Goal: Task Accomplishment & Management: Use online tool/utility

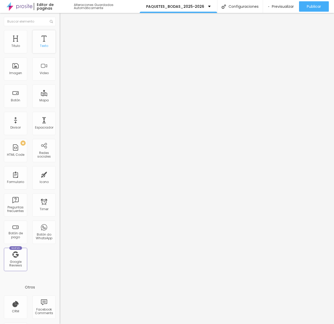
click at [42, 44] on div "Texto" at bounding box center [43, 41] width 23 height 23
click at [60, 34] on li "Estilo" at bounding box center [90, 32] width 60 height 5
click at [64, 37] on span "Avanzado" at bounding box center [72, 39] width 17 height 4
click at [60, 17] on button "Editar Imagen" at bounding box center [90, 19] width 60 height 12
click at [64, 36] on span "Avanzado" at bounding box center [72, 33] width 17 height 4
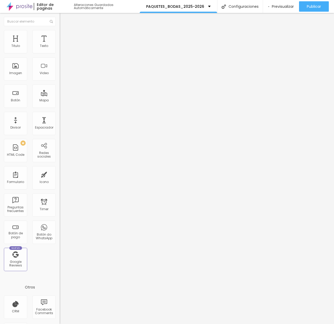
type input "7"
type input "12"
type input "27"
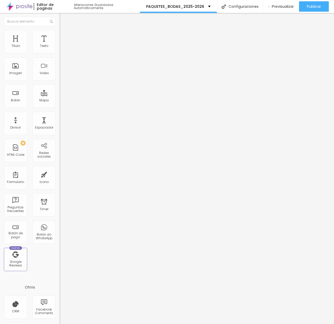
type input "27"
type input "37"
drag, startPoint x: 15, startPoint y: 51, endPoint x: 24, endPoint y: 51, distance: 9.3
click at [60, 95] on input "range" at bounding box center [76, 97] width 33 height 4
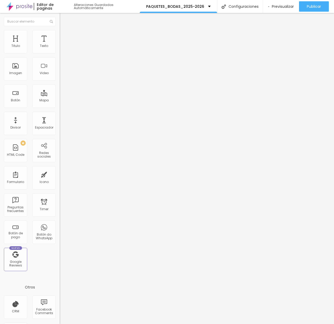
type input "36"
type input "14"
type input "4"
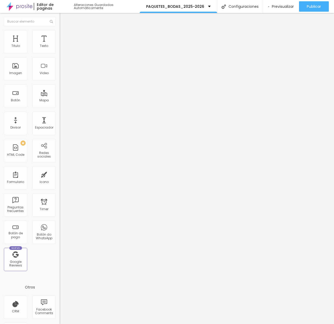
type input "4"
type input "0"
type input "3"
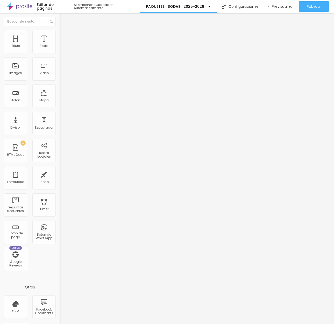
type input "23"
type input "50"
type input "49"
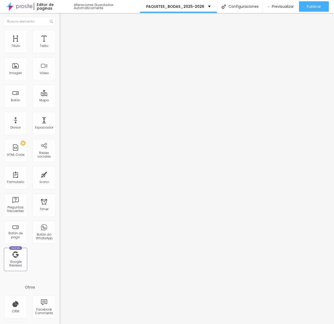
type input "49"
type input "44"
type input "34"
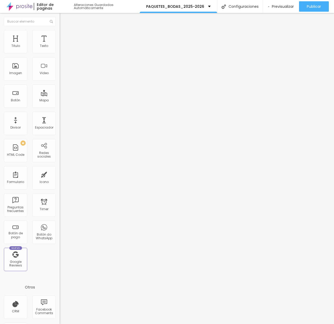
type input "33"
type input "32"
type input "31"
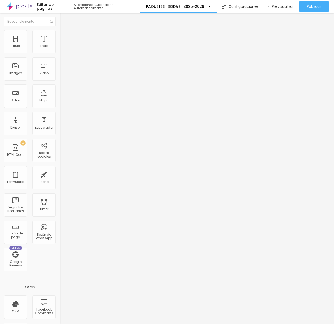
type input "31"
type input "30"
type input "28"
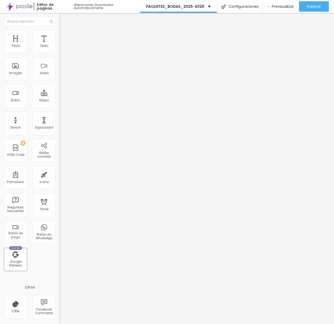
type input "27"
type input "25"
type input "23"
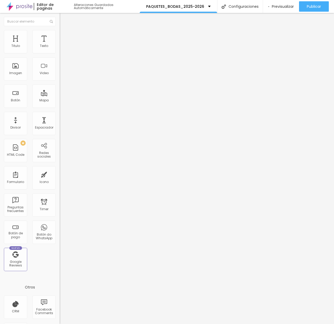
type input "23"
type input "21"
type input "19"
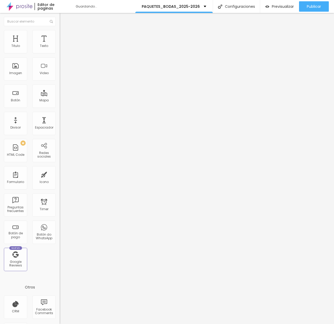
type input "16"
type input "14"
type input "13"
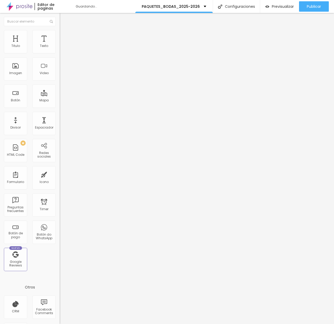
type input "13"
type input "12"
type input "11"
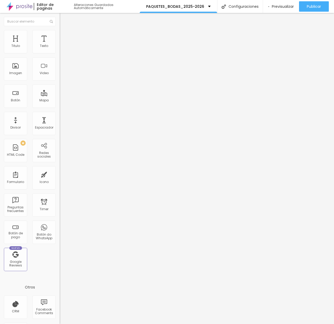
drag, startPoint x: 24, startPoint y: 51, endPoint x: 16, endPoint y: 39, distance: 14.6
type input "11"
click at [60, 95] on input "range" at bounding box center [76, 97] width 33 height 4
click at [60, 30] on li "Estilo" at bounding box center [90, 27] width 60 height 5
click at [62, 75] on icon "button" at bounding box center [63, 73] width 3 height 3
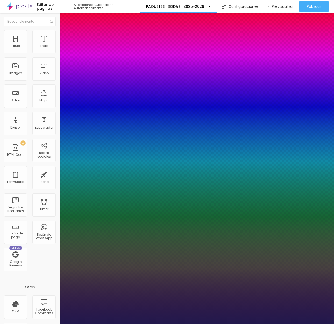
type input "1"
type input "17"
type input "1"
type input "18"
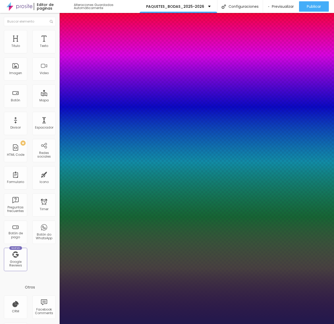
type input "18"
type input "1"
type input "19"
type input "1"
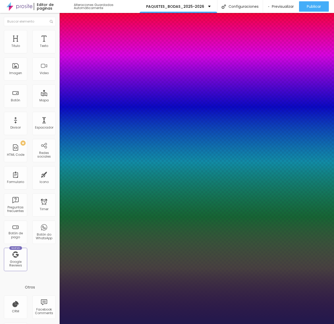
type input "20"
type input "1"
type input "21"
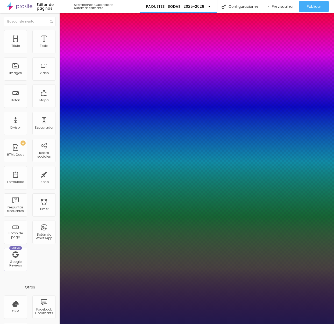
type input "1"
type input "22"
type input "1"
type input "26"
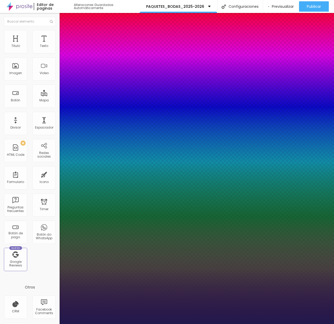
type input "26"
type input "1"
type input "28"
type input "1"
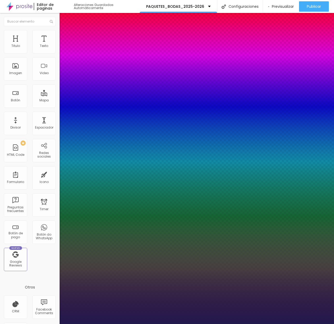
type input "29"
type input "1"
type input "30"
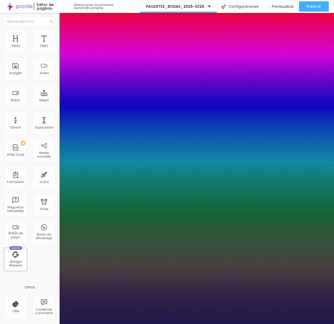
type input "1"
type input "32"
type input "1"
type input "39"
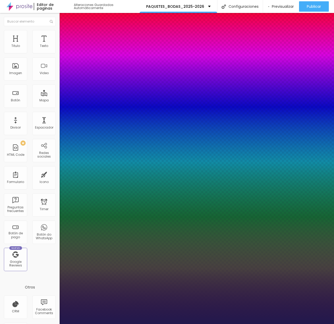
type input "39"
type input "1"
type input "49"
type input "1"
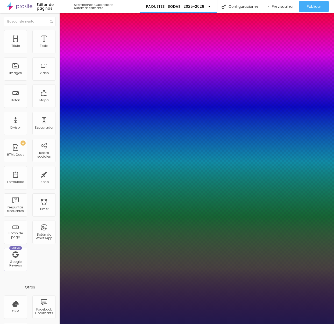
type input "52"
type input "1"
type input "53"
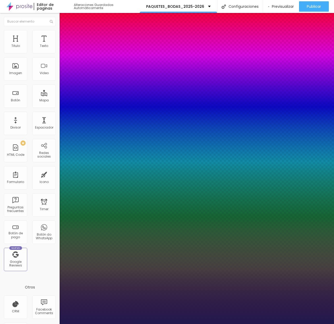
type input "1"
type input "54"
type input "1"
type input "55"
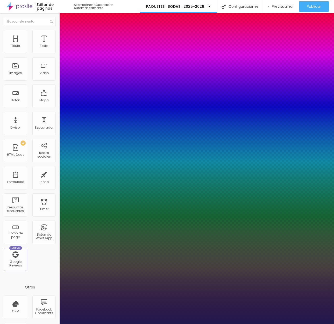
type input "55"
type input "1"
type input "54"
type input "1"
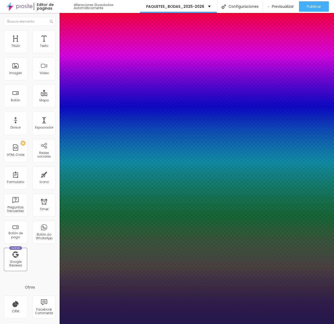
type input "53"
type input "1"
type input "52"
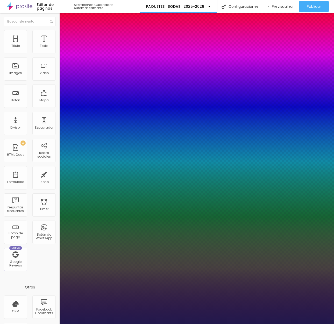
type input "1"
type input "50"
type input "1"
type input "49"
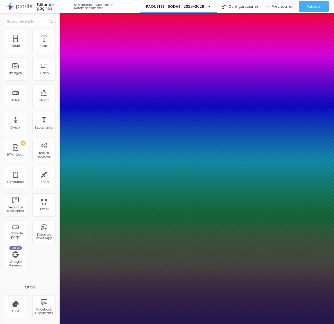
type input "49"
type input "1"
type input "48"
type input "1"
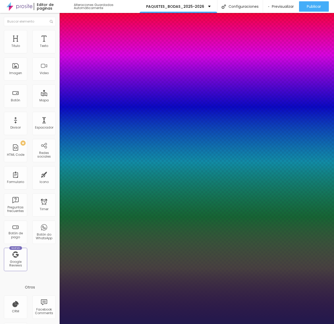
type input "47"
type input "1"
type input "42"
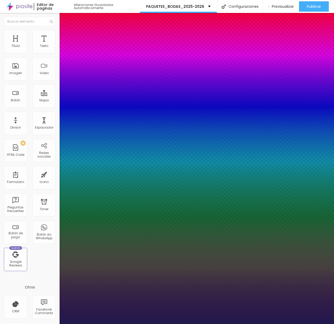
type input "1"
drag, startPoint x: 70, startPoint y: 143, endPoint x: 81, endPoint y: 144, distance: 10.4
type input "42"
type input "1"
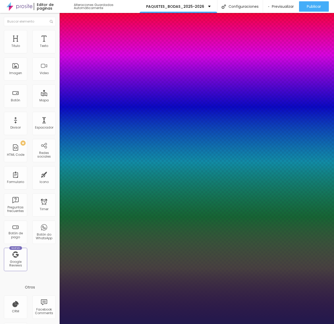
type input "0.1"
type input "1"
type input "0.2"
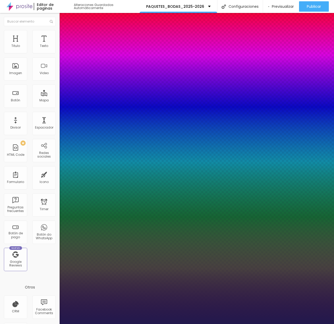
type input "1"
type input "0.3"
type input "1"
type input "0.6"
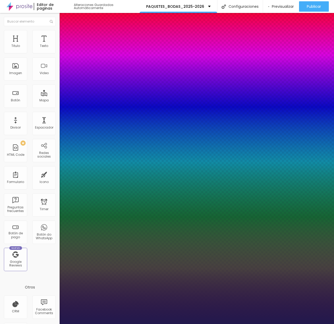
type input "0.6"
type input "1"
type input "0.7"
type input "1"
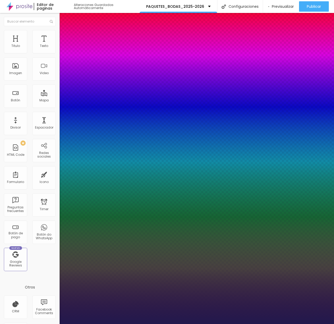
type input "0.8"
type input "1"
type input "0.9"
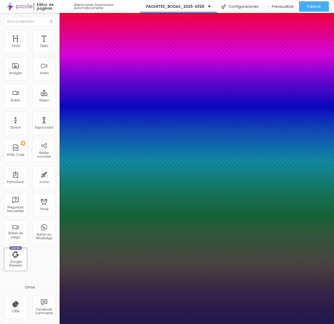
type input "1"
type input "1.1"
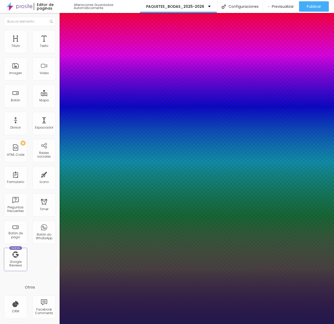
type input "1.1"
type input "1"
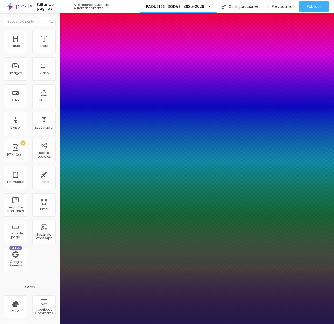
type input "0.9"
type input "1"
type input "0.8"
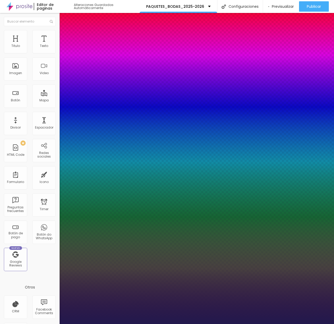
type input "1"
type input "0.7"
type input "1"
type input "0.1"
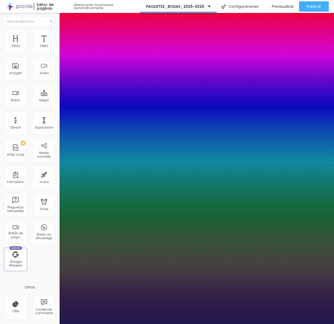
type input "0.1"
type input "1"
type input "0"
drag, startPoint x: 67, startPoint y: 158, endPoint x: 61, endPoint y: 158, distance: 6.0
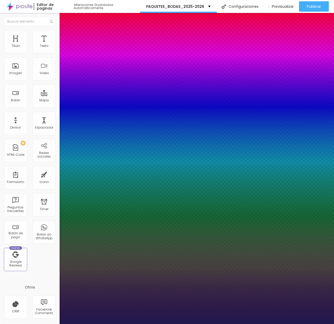
type input "1"
type input "1.4"
type input "1"
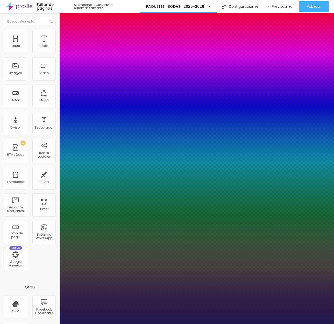
type input "1.5"
type input "1"
type input "1.6"
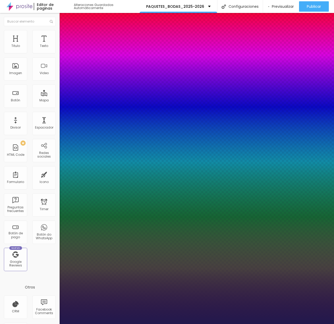
type input "1"
type input "1.7"
type input "1"
type input "1.8"
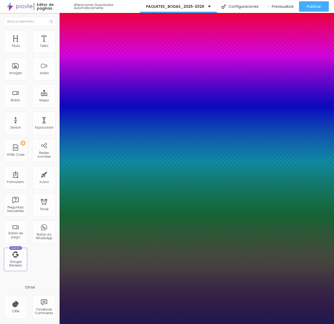
type input "1.8"
type input "1"
type input "2"
type input "1"
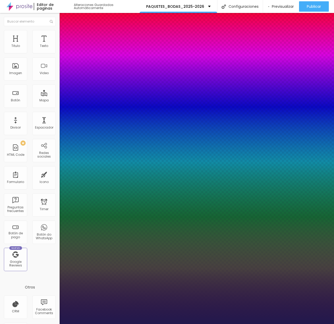
drag, startPoint x: 86, startPoint y: 181, endPoint x: 90, endPoint y: 179, distance: 4.5
click at [175, 294] on div at bounding box center [167, 324] width 334 height 0
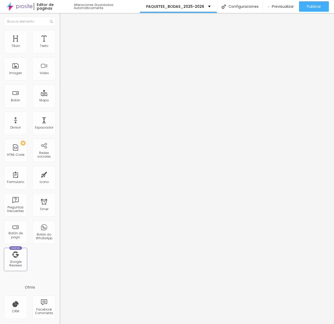
click at [62, 75] on icon "button" at bounding box center [63, 73] width 3 height 3
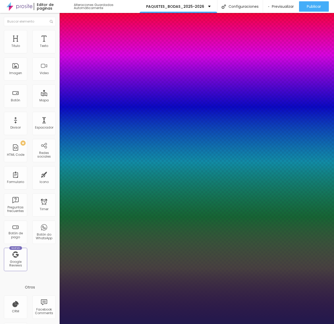
drag, startPoint x: 81, startPoint y: 145, endPoint x: 93, endPoint y: 144, distance: 12.2
drag, startPoint x: 88, startPoint y: 183, endPoint x: 79, endPoint y: 181, distance: 9.3
click at [192, 294] on div at bounding box center [167, 324] width 334 height 0
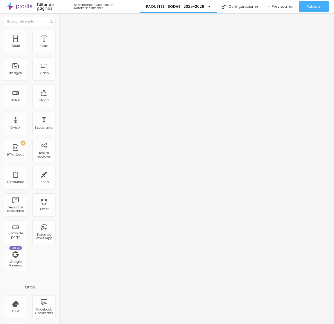
click at [63, 19] on div "Editar Titulo" at bounding box center [77, 19] width 29 height 4
click at [63, 20] on img "button" at bounding box center [65, 19] width 4 height 4
click at [60, 30] on li "Estilo" at bounding box center [90, 32] width 60 height 5
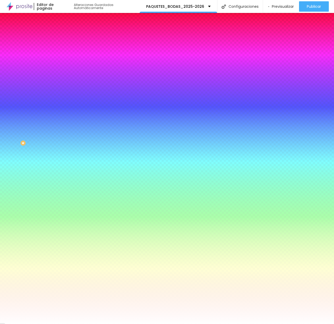
click at [60, 35] on li "Avanzado" at bounding box center [90, 37] width 60 height 5
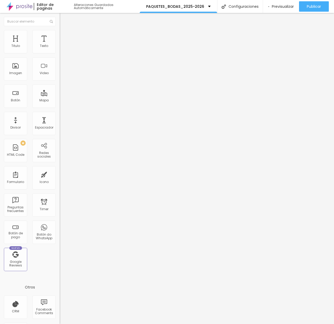
click at [60, 31] on img at bounding box center [62, 32] width 5 height 5
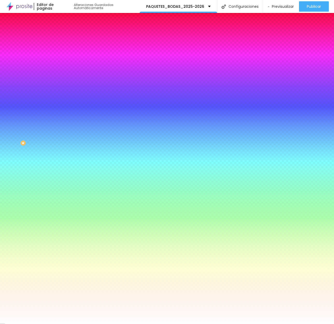
click at [60, 70] on div at bounding box center [90, 70] width 60 height 0
click at [60, 35] on img at bounding box center [62, 37] width 5 height 5
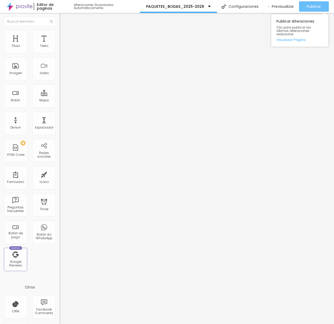
click at [322, 6] on button "Publicar" at bounding box center [314, 6] width 30 height 10
click at [60, 77] on button "button" at bounding box center [63, 73] width 7 height 5
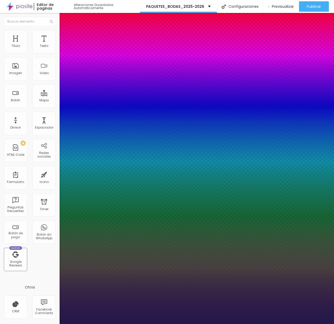
click at [172, 294] on div at bounding box center [167, 324] width 334 height 0
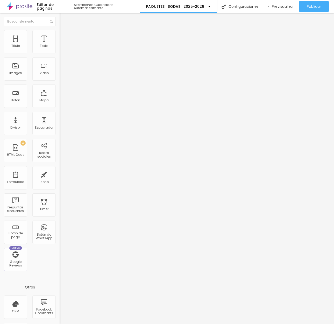
click at [62, 75] on icon "button" at bounding box center [63, 73] width 3 height 3
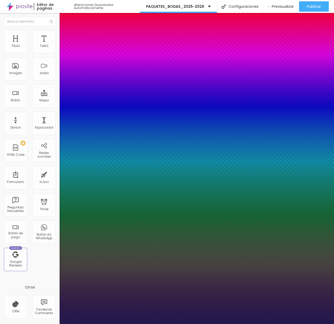
drag, startPoint x: 78, startPoint y: 183, endPoint x: 75, endPoint y: 183, distance: 3.6
click at [149, 294] on div at bounding box center [167, 324] width 334 height 0
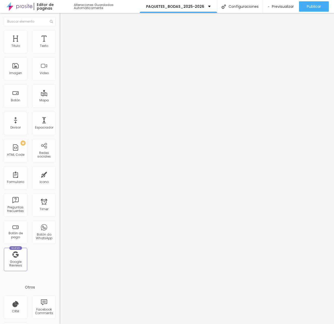
click at [60, 77] on button "button" at bounding box center [63, 73] width 7 height 5
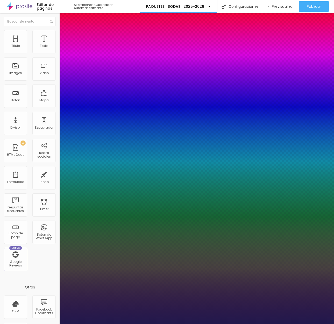
click at [168, 294] on div at bounding box center [167, 324] width 334 height 0
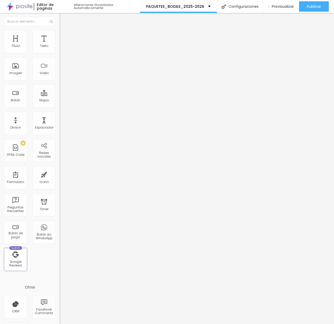
click at [62, 75] on icon "button" at bounding box center [63, 73] width 3 height 3
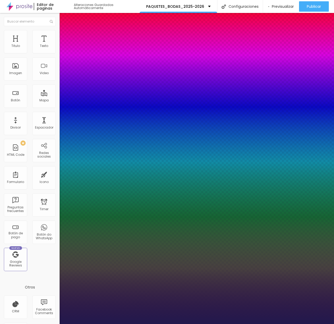
drag, startPoint x: 93, startPoint y: 144, endPoint x: 89, endPoint y: 144, distance: 3.4
click at [179, 294] on div at bounding box center [167, 324] width 334 height 0
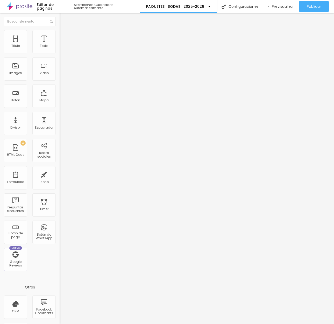
click at [62, 75] on icon "button" at bounding box center [63, 73] width 3 height 3
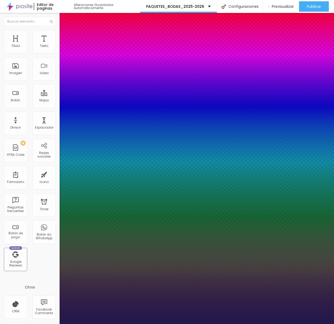
click at [85, 294] on div "AbrilFatface-Regular Actor-Regular Alegreya AlegreyaBlack [PERSON_NAME] [PERSON…" at bounding box center [167, 329] width 334 height 5
click at [90, 294] on div "AbrilFatface-Regular Actor-Regular Alegreya AlegreyaBlack [PERSON_NAME] [PERSON…" at bounding box center [167, 329] width 334 height 5
click at [147, 294] on div at bounding box center [167, 324] width 334 height 0
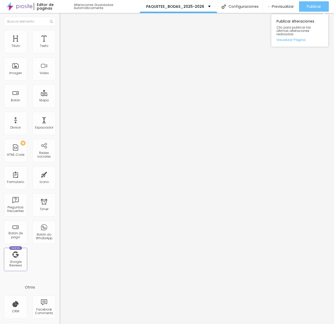
click at [310, 8] on span "Publicar" at bounding box center [314, 6] width 14 height 4
click at [64, 36] on span "Avanzado" at bounding box center [72, 33] width 17 height 4
click at [60, 30] on li "Estilo" at bounding box center [90, 27] width 60 height 5
click at [60, 50] on button "button" at bounding box center [63, 46] width 7 height 5
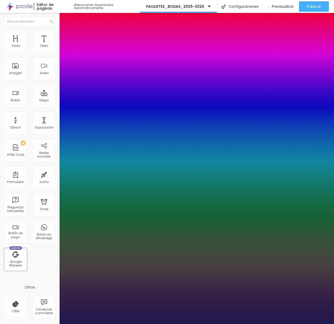
click at [48, 294] on div at bounding box center [167, 324] width 334 height 0
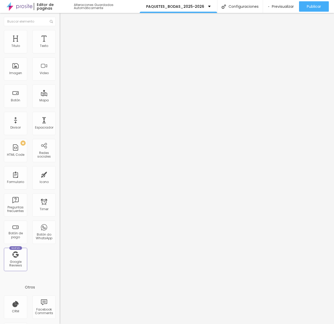
click at [60, 33] on li "Avanzado" at bounding box center [90, 32] width 60 height 5
click at [320, 8] on span "Publicar" at bounding box center [314, 6] width 14 height 4
click at [287, 6] on span "Previsualizar" at bounding box center [278, 6] width 22 height 4
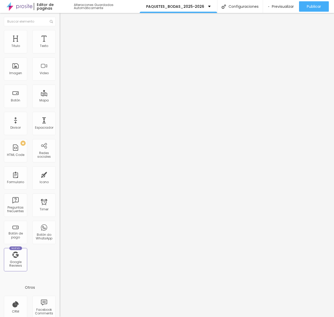
click at [60, 31] on img at bounding box center [62, 32] width 5 height 5
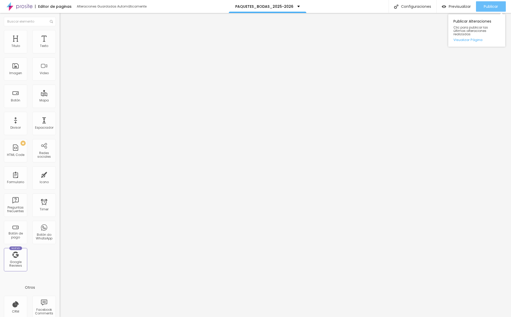
click at [346, 9] on span "Publicar" at bounding box center [490, 6] width 14 height 4
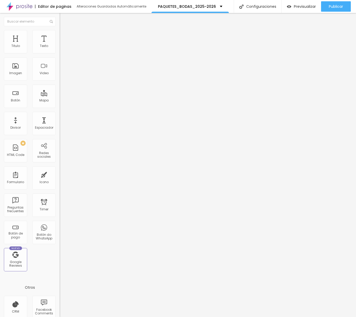
click at [60, 32] on li "Avanzado" at bounding box center [90, 32] width 60 height 5
drag, startPoint x: 52, startPoint y: 52, endPoint x: 59, endPoint y: 52, distance: 7.5
click at [60, 52] on div "11 Espacio de arriba 10 Espacio de bajo ID Html Clases Html Visible en disposit…" at bounding box center [90, 145] width 60 height 221
click at [60, 182] on div "ID Html" at bounding box center [90, 188] width 60 height 13
click at [345, 8] on button "Publicar" at bounding box center [336, 6] width 30 height 10
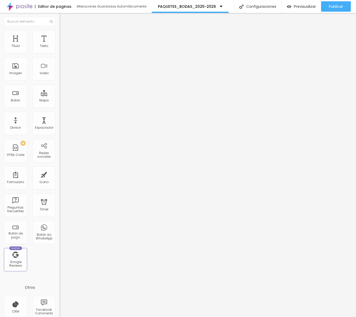
click at [60, 50] on img at bounding box center [62, 50] width 4 height 4
click at [60, 51] on img at bounding box center [62, 50] width 4 height 4
click at [60, 34] on li "Estilo" at bounding box center [90, 32] width 60 height 5
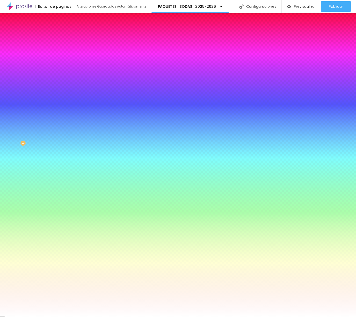
click at [64, 37] on span "Avanzado" at bounding box center [72, 39] width 17 height 4
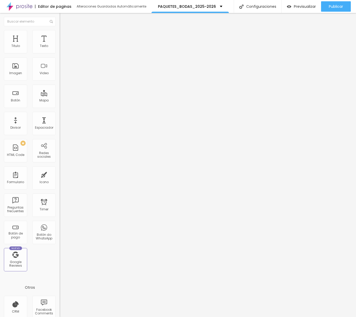
click at [64, 37] on span "Avanzado" at bounding box center [72, 39] width 17 height 4
click at [60, 33] on img at bounding box center [62, 32] width 5 height 5
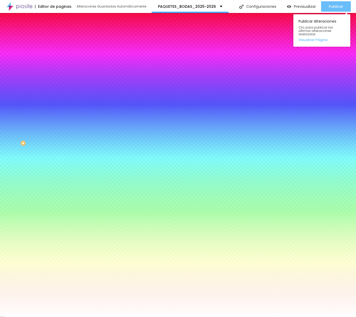
click at [329, 10] on div "Publicar" at bounding box center [336, 6] width 14 height 10
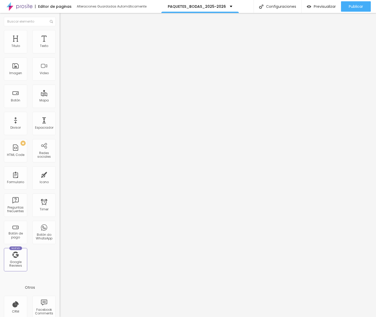
click at [64, 36] on span "Avanzado" at bounding box center [72, 33] width 17 height 4
click at [346, 8] on span "Publicar" at bounding box center [356, 6] width 14 height 4
click at [346, 7] on span "Publicar" at bounding box center [356, 6] width 14 height 4
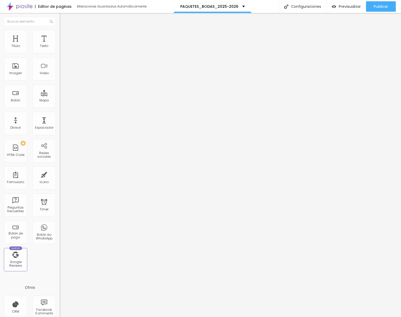
click at [60, 50] on div "Cola o escriba su código aquí" at bounding box center [87, 47] width 54 height 5
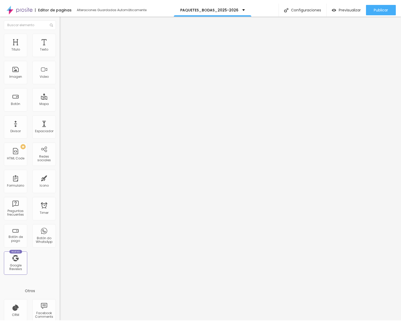
scroll to position [152, 0]
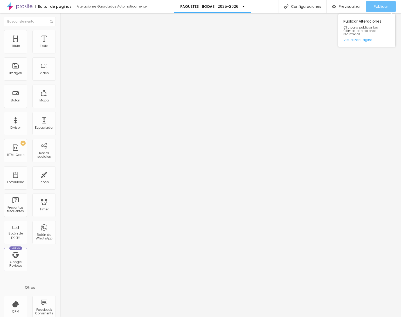
click at [346, 7] on span "Publicar" at bounding box center [380, 6] width 14 height 4
click at [60, 31] on img at bounding box center [62, 32] width 5 height 5
click at [346, 8] on span "Publicar" at bounding box center [380, 6] width 14 height 4
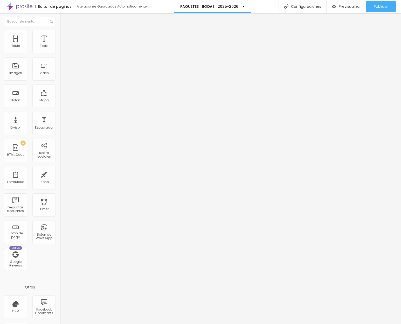
click at [60, 51] on img at bounding box center [62, 50] width 4 height 4
click at [64, 35] on span "Estilo" at bounding box center [68, 33] width 8 height 4
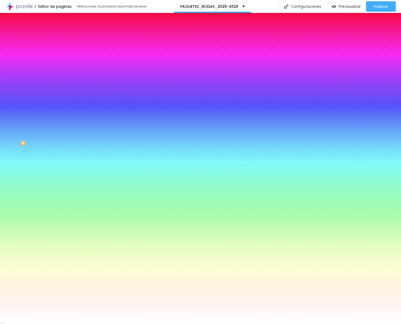
click at [64, 37] on span "Avanzado" at bounding box center [72, 39] width 17 height 4
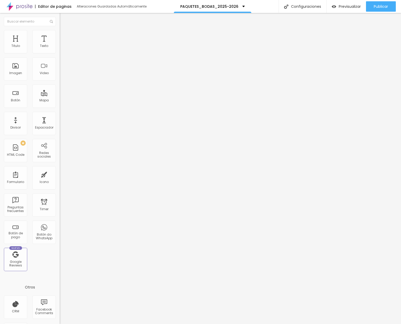
drag, startPoint x: 20, startPoint y: 50, endPoint x: 2, endPoint y: 52, distance: 19.0
click at [60, 52] on div "0 px Espacio interior ID Html Clases Html Visible en dispositivos Móvil Tableta…" at bounding box center [90, 114] width 60 height 148
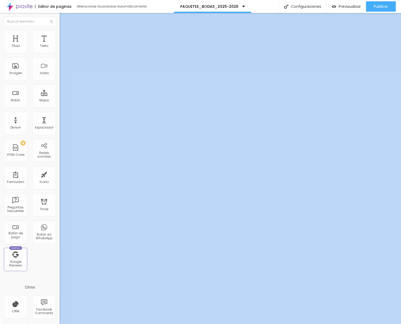
drag, startPoint x: 54, startPoint y: 90, endPoint x: 46, endPoint y: 89, distance: 7.3
click at [60, 156] on div "Editar HTML Code Contenido Avanzado Código HTML 1419 Crear nuevo formulário <!-…" at bounding box center [90, 168] width 60 height 311
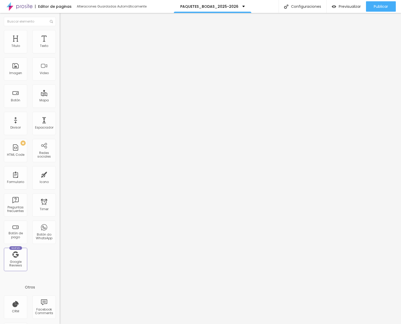
drag, startPoint x: 52, startPoint y: 88, endPoint x: 56, endPoint y: 90, distance: 4.1
click at [60, 61] on div "Código HTML 1419 Crear nuevo formulário <!-- CONTENEDOR DEL FEED INSTAGRAM --> …" at bounding box center [90, 47] width 60 height 25
drag, startPoint x: 55, startPoint y: 90, endPoint x: 57, endPoint y: 88, distance: 2.8
click at [60, 61] on div "Código HTML 1419 Crear nuevo formulário <!-- CONTENEDOR DEL FEED INSTAGRAM --> …" at bounding box center [90, 47] width 60 height 25
click at [60, 45] on img at bounding box center [61, 42] width 3 height 3
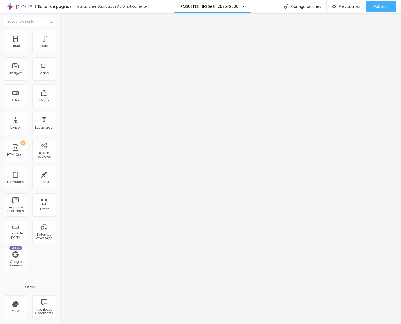
scroll to position [55, 0]
drag, startPoint x: 110, startPoint y: 97, endPoint x: 200, endPoint y: 246, distance: 174.1
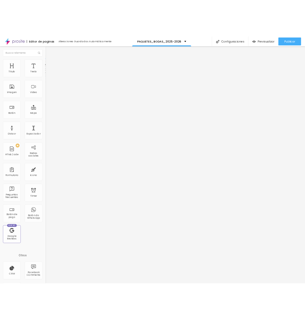
scroll to position [52, 0]
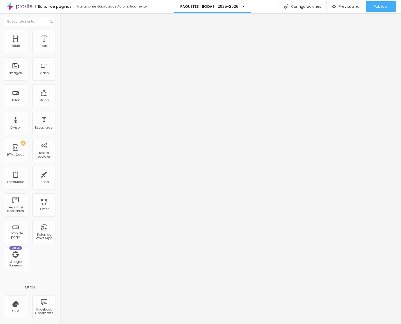
click at [346, 7] on span "Publicar" at bounding box center [380, 6] width 14 height 4
click at [346, 5] on button "Publicar" at bounding box center [381, 6] width 30 height 10
click at [345, 5] on span "Previsualizar" at bounding box center [345, 6] width 22 height 4
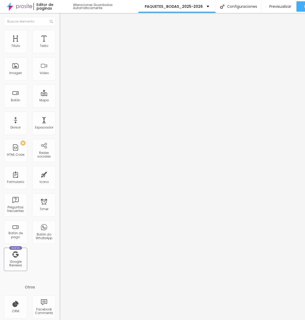
click at [63, 18] on img "button" at bounding box center [65, 19] width 4 height 4
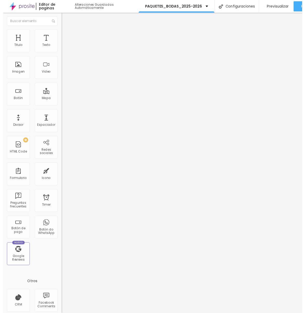
scroll to position [4, 0]
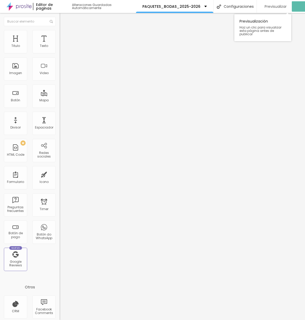
click at [280, 4] on span "Previsualizar" at bounding box center [276, 6] width 22 height 4
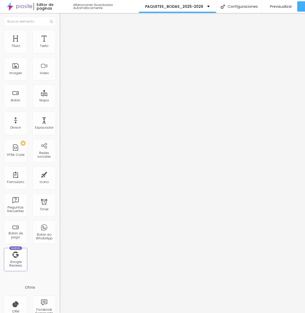
click at [60, 69] on div "<!-- CONTENEDOR DEL FEED INSTAGRAM --> < div style = "max-width:1200px; margin:…" at bounding box center [141, 63] width 163 height 36
click at [60, 45] on div "1268 Crear nuevo formulário" at bounding box center [90, 41] width 60 height 7
click at [60, 45] on img at bounding box center [61, 42] width 3 height 3
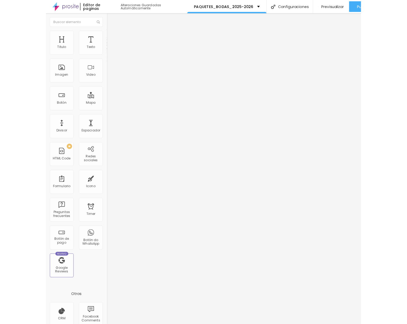
scroll to position [52, 0]
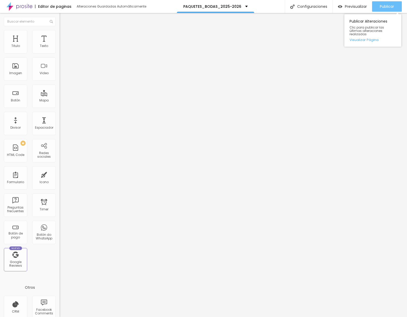
click at [346, 6] on span "Publicar" at bounding box center [387, 6] width 14 height 4
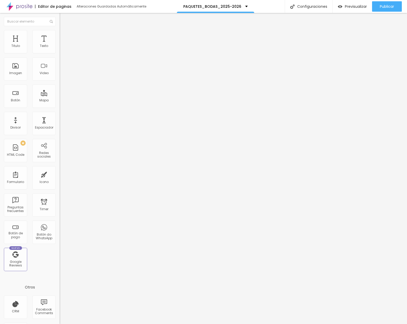
click at [63, 18] on img "button" at bounding box center [65, 19] width 4 height 4
click at [24, 5] on img at bounding box center [19, 6] width 26 height 13
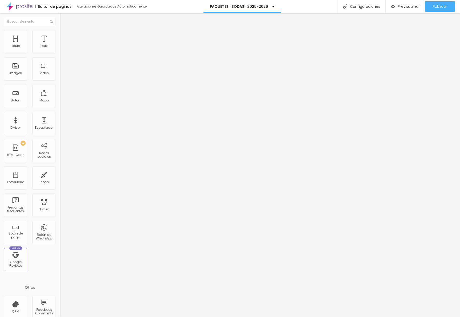
click at [60, 47] on span "Boxed" at bounding box center [65, 45] width 10 height 4
click at [60, 55] on span "Completo" at bounding box center [68, 53] width 16 height 4
click at [60, 33] on img at bounding box center [62, 32] width 5 height 5
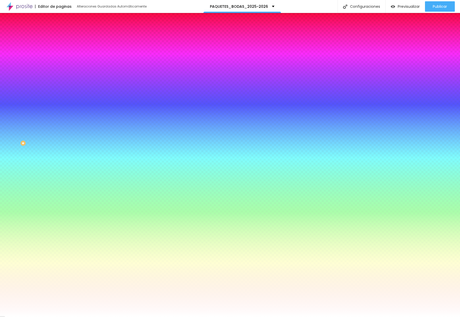
click at [60, 70] on div at bounding box center [90, 70] width 60 height 0
drag, startPoint x: 22, startPoint y: 104, endPoint x: 3, endPoint y: 97, distance: 20.2
click at [60, 97] on div "Imagen de fondo Agregar image Efecto de imagen Ninguno Ninguno Parallax Color d…" at bounding box center [90, 73] width 60 height 67
click at [60, 70] on div at bounding box center [90, 70] width 60 height 0
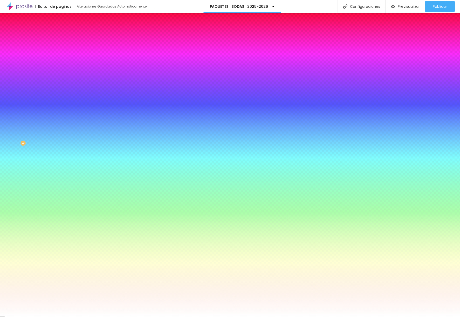
click at [60, 70] on div at bounding box center [90, 70] width 60 height 0
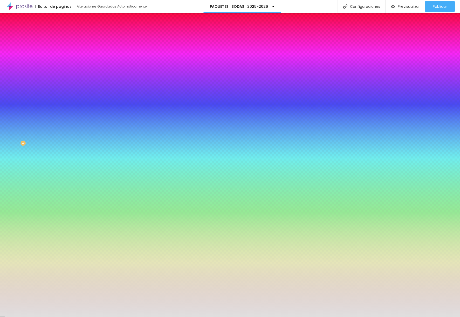
type input "#E2E0E0"
drag, startPoint x: 9, startPoint y: 102, endPoint x: 8, endPoint y: 105, distance: 3.0
click at [8, 105] on div at bounding box center [230, 158] width 460 height 317
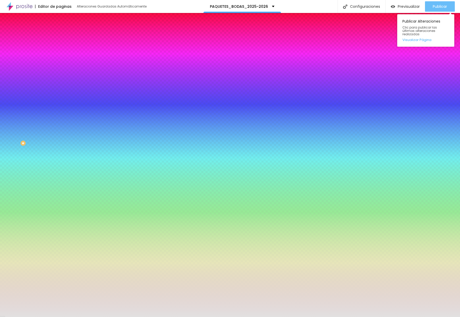
click at [443, 9] on span "Publicar" at bounding box center [439, 6] width 14 height 4
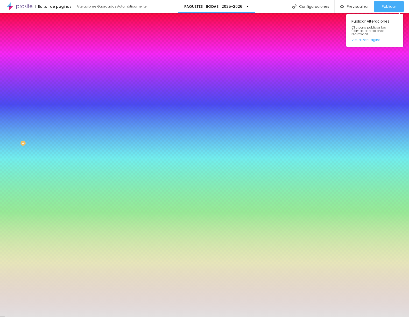
click at [384, 12] on div "Publicar Alteraciones Clic para publicar las últimas alteraciones realizadas Vi…" at bounding box center [374, 29] width 57 height 35
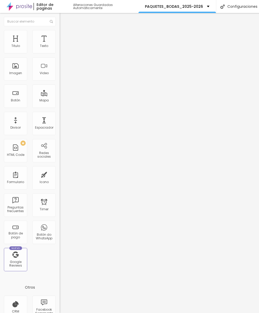
click at [60, 47] on span "Boxed" at bounding box center [65, 45] width 10 height 4
click at [60, 55] on span "Completo" at bounding box center [68, 53] width 16 height 4
click at [64, 35] on span "Estilo" at bounding box center [68, 33] width 8 height 4
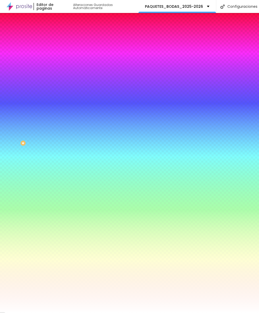
click at [60, 70] on div at bounding box center [90, 70] width 60 height 0
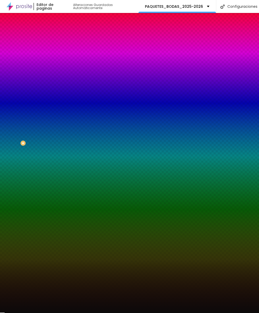
type input "#0C0A0A"
drag, startPoint x: 23, startPoint y: 129, endPoint x: 12, endPoint y: 138, distance: 13.1
click at [12, 138] on div at bounding box center [129, 156] width 259 height 313
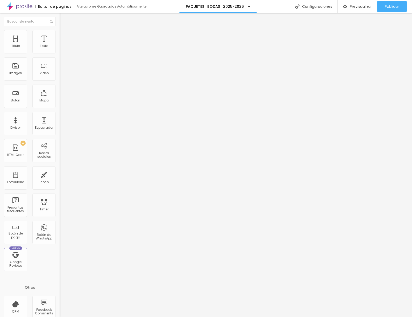
click at [64, 73] on icon "button" at bounding box center [64, 72] width 1 height 1
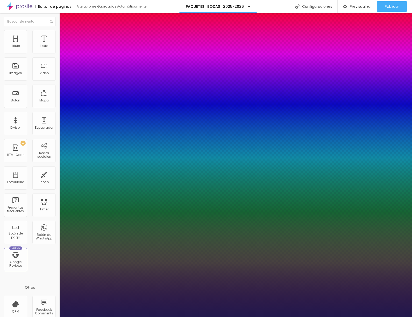
type input "1"
type input "17"
type input "1"
type input "18"
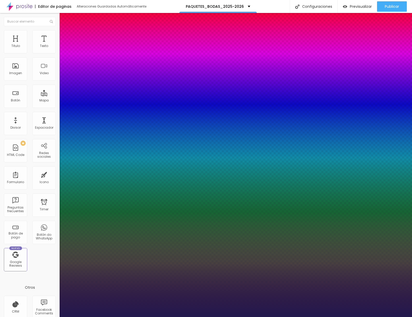
type input "18"
type input "1"
type input "20"
type input "1"
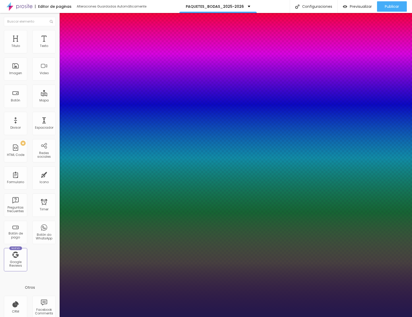
type input "27"
type input "1"
type input "29"
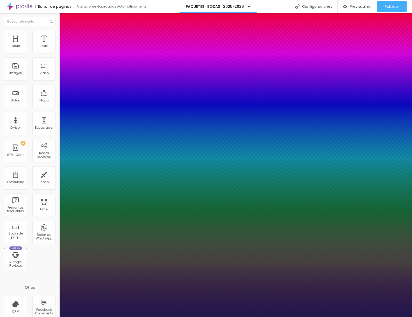
type input "1"
type input "30"
type input "1"
type input "31"
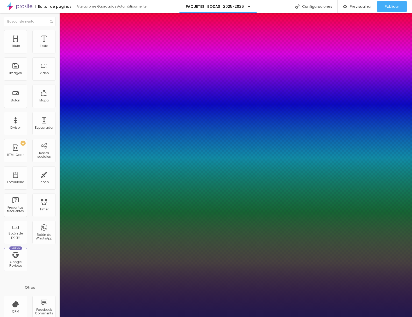
type input "31"
type input "1"
type input "32"
type input "1"
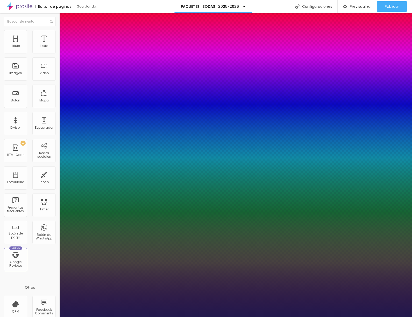
type input "33"
type input "1"
type input "34"
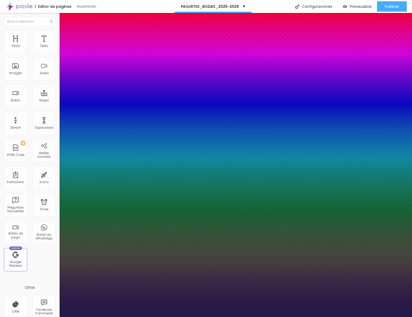
type input "1"
type input "35"
type input "1"
type input "36"
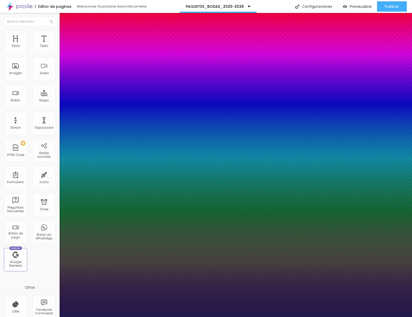
type input "36"
type input "1"
type input "38"
type input "1"
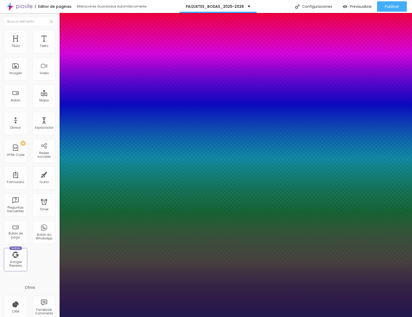
type input "41"
type input "1"
type input "44"
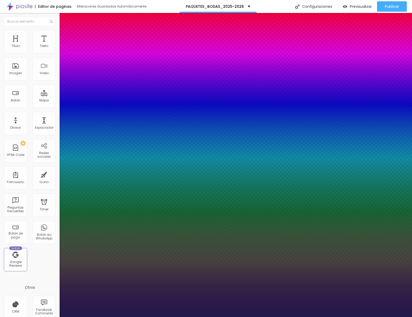
type input "1"
type input "46"
type input "1"
type input "48"
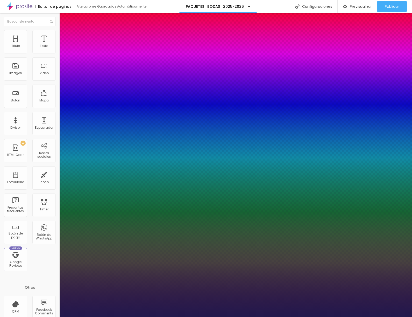
type input "48"
type input "1"
type input "49"
type input "1"
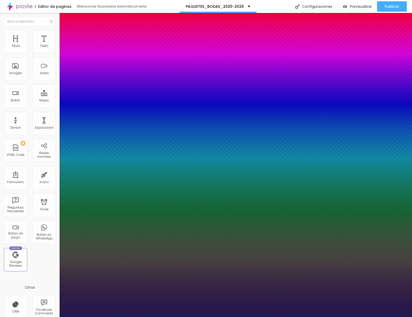
type input "50"
type input "1"
type input "51"
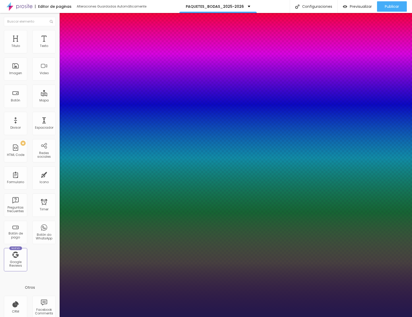
type input "1"
type input "52"
type input "1"
type input "53"
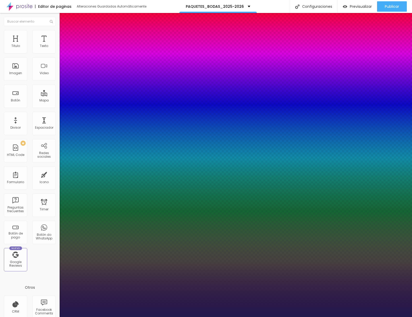
type input "53"
type input "1"
type input "54"
type input "1"
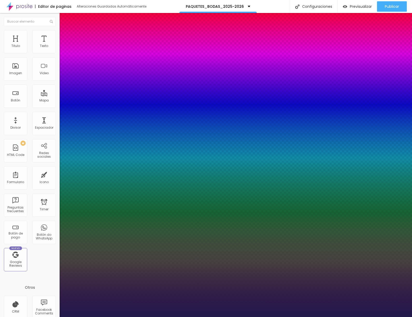
type input "55"
type input "1"
type input "57"
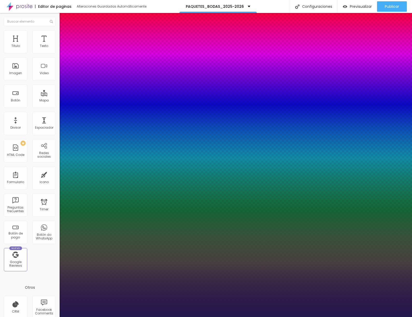
type input "1"
type input "58"
type input "1"
type input "59"
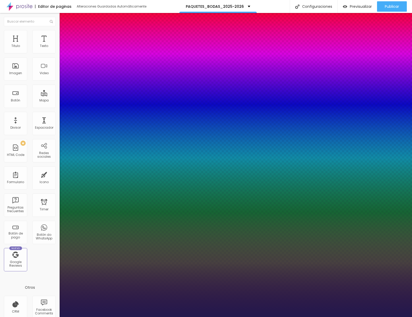
type input "59"
type input "1"
type input "60"
type input "1"
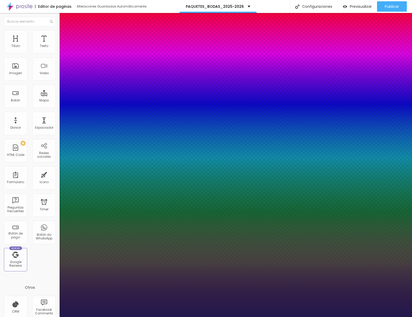
type input "61"
type input "1"
type input "62"
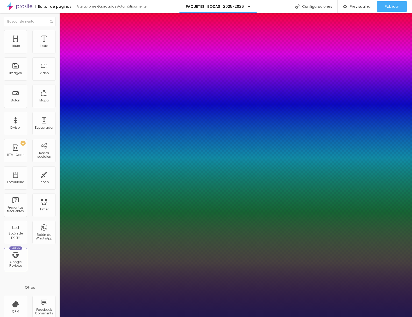
type input "1"
type input "63"
type input "1"
type input "64"
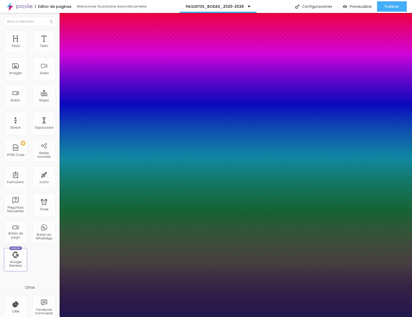
type input "64"
type input "1"
type input "65"
type input "1"
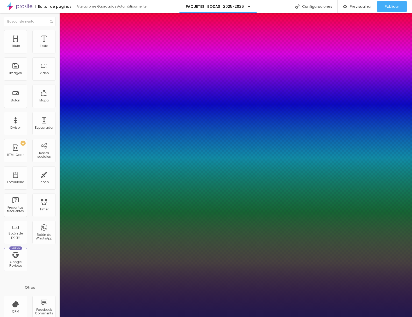
type input "67"
type input "1"
type input "68"
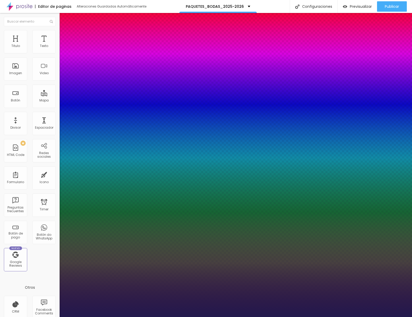
type input "1"
type input "71"
type input "1"
type input "72"
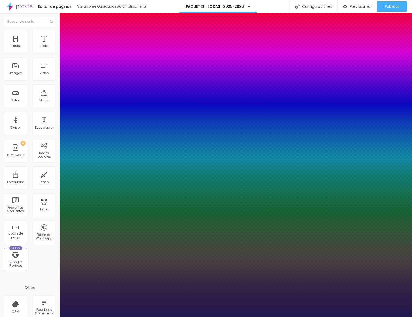
type input "72"
type input "1"
type input "73"
type input "1"
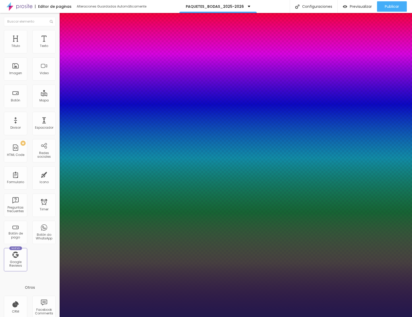
type input "74"
type input "1"
type input "75"
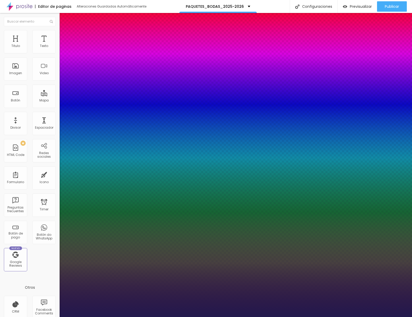
type input "1"
type input "76"
type input "1"
type input "77"
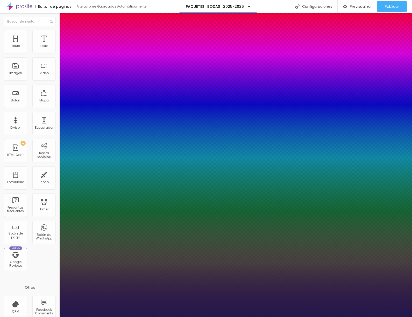
type input "77"
type input "1"
type input "78"
type input "1"
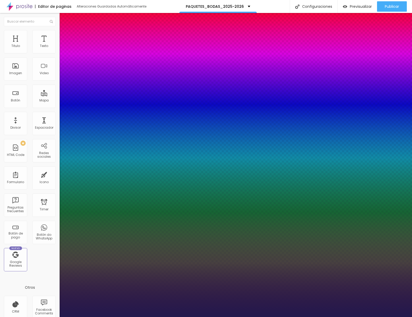
type input "79"
type input "1"
type input "80"
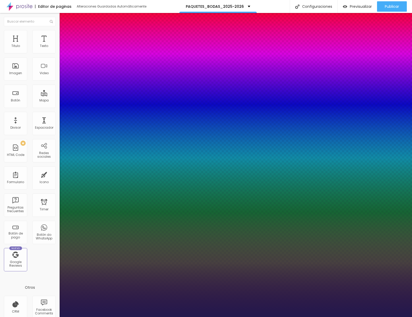
type input "1"
type input "81"
type input "1"
type input "80"
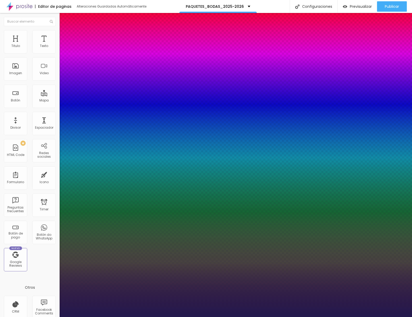
type input "80"
type input "1"
type input "79"
type input "1"
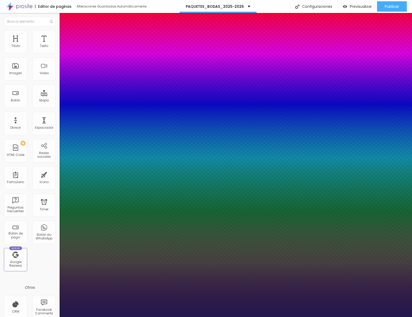
type input "78"
type input "1"
type input "77"
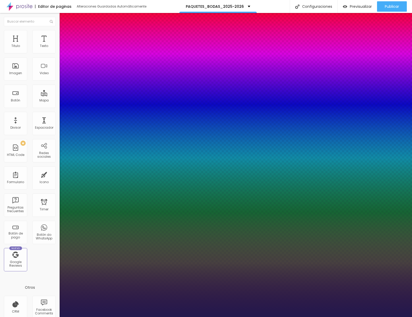
type input "1"
type input "76"
type input "1"
type input "75"
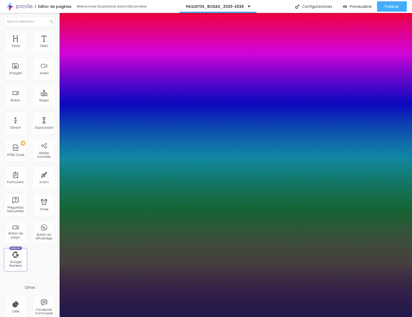
type input "75"
type input "1"
type input "74"
type input "1"
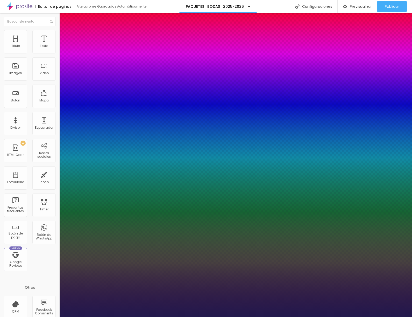
type input "72"
type input "1"
type input "71"
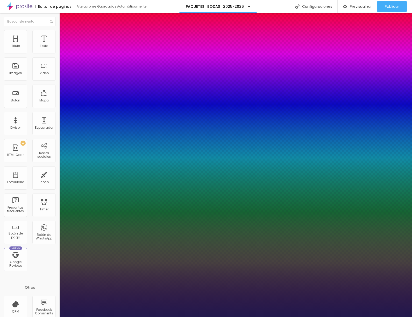
type input "1"
type input "70"
type input "1"
type input "69"
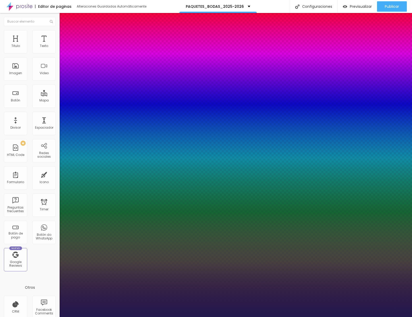
type input "69"
type input "1"
type input "68"
type input "1"
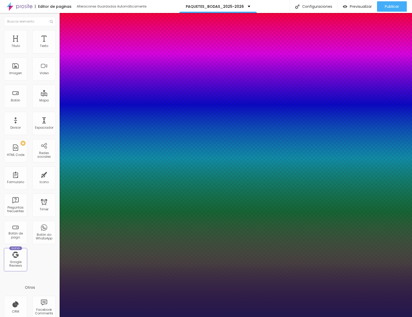
type input "67"
type input "1"
type input "66"
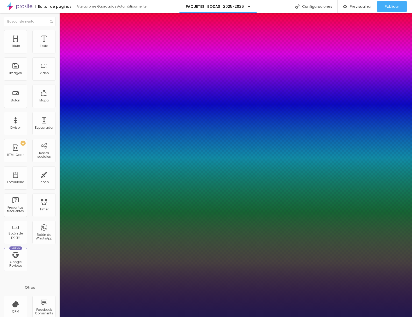
type input "1"
type input "65"
type input "1"
type input "64"
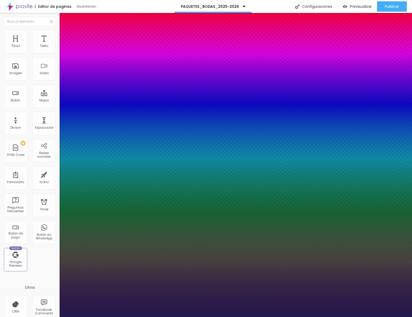
type input "64"
type input "1"
type input "63"
type input "1"
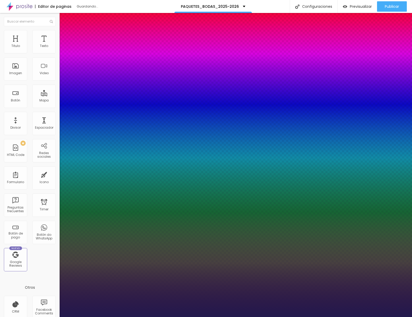
type input "62"
type input "1"
type input "61"
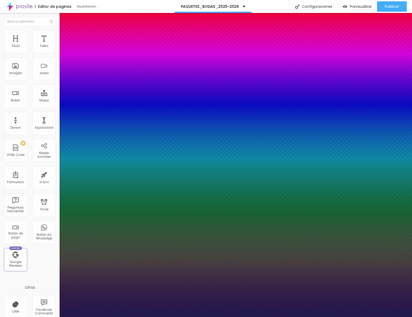
type input "1"
type input "60"
drag, startPoint x: 76, startPoint y: 145, endPoint x: 86, endPoint y: 145, distance: 10.6
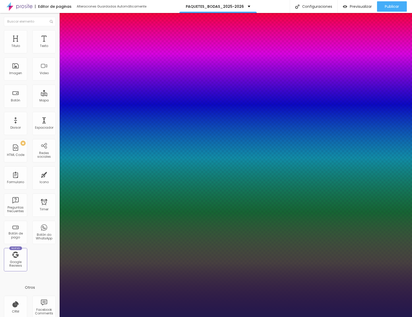
drag, startPoint x: 87, startPoint y: 183, endPoint x: 84, endPoint y: 183, distance: 2.9
drag, startPoint x: 66, startPoint y: 171, endPoint x: 45, endPoint y: 168, distance: 20.8
click at [45, 168] on body "Editor de paginas Alteraciones Guardadas Automáticamente PAQUETES_BODAS_2025-20…" at bounding box center [206, 158] width 412 height 317
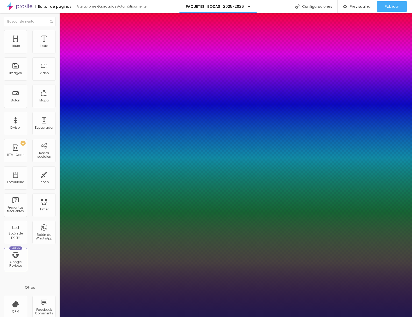
drag, startPoint x: 68, startPoint y: 169, endPoint x: 61, endPoint y: 169, distance: 7.0
click at [241, 316] on div at bounding box center [206, 317] width 412 height 0
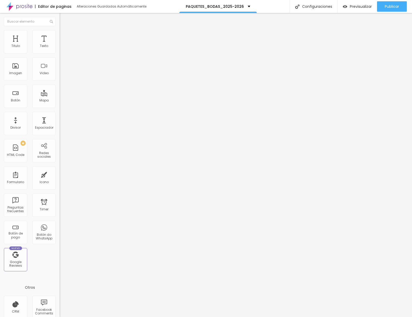
click at [60, 77] on button "button" at bounding box center [63, 73] width 7 height 5
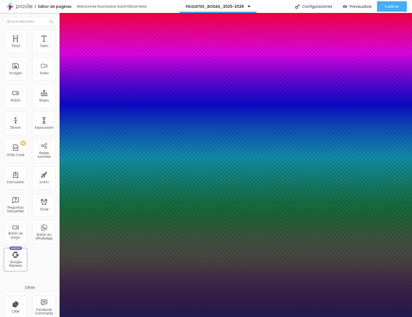
drag, startPoint x: 83, startPoint y: 183, endPoint x: 78, endPoint y: 182, distance: 5.0
click at [325, 316] on div at bounding box center [206, 317] width 412 height 0
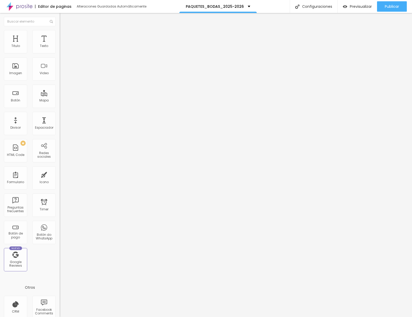
click at [60, 35] on li "Avanzado" at bounding box center [90, 32] width 60 height 5
click at [60, 50] on div "Cola o escriba su código aquí" at bounding box center [87, 47] width 54 height 5
click at [60, 69] on div "</ style > <!-- SCRIPT DEL FEED --> < script type = "text/javascript" > ( funct…" at bounding box center [141, 63] width 163 height 36
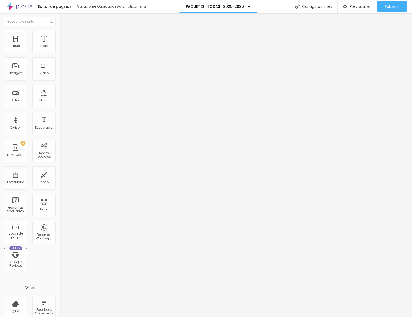
click at [60, 69] on div "</ style > <!-- SCRIPT DEL FEED --> < script type = "text/javascript" > ( funct…" at bounding box center [141, 63] width 163 height 36
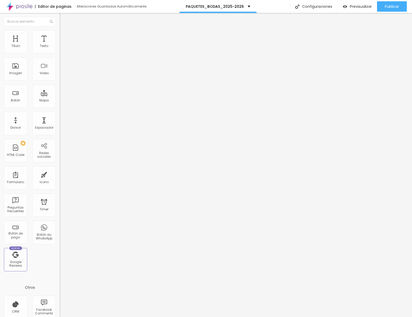
click at [60, 69] on div "</ style > <!-- SCRIPT DEL FEED --> < script type = "text/javascript" > ( funct…" at bounding box center [141, 63] width 163 height 36
click at [60, 77] on button "button" at bounding box center [63, 73] width 7 height 5
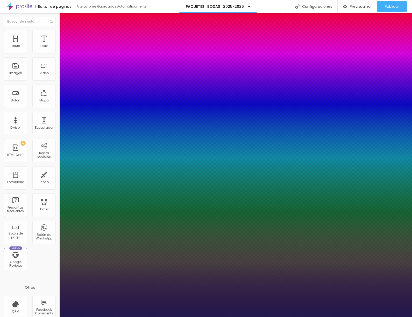
click at [26, 316] on div at bounding box center [206, 317] width 412 height 0
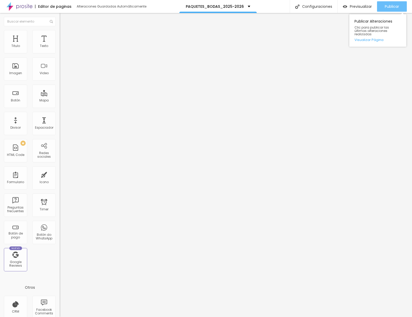
click at [396, 7] on span "Publicar" at bounding box center [392, 6] width 14 height 4
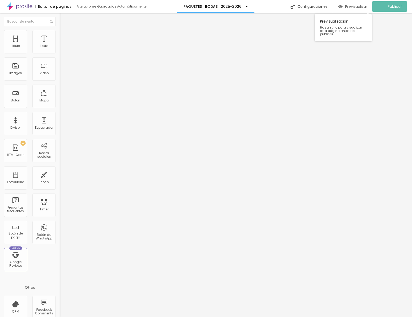
click at [359, 7] on span "Previsualizar" at bounding box center [356, 6] width 22 height 4
click at [355, 5] on span "Previsualizar" at bounding box center [361, 6] width 22 height 4
click at [60, 71] on div "<!-- BLOQUE DEL TITULAR --> < section style = "background:#000; padding:80px 20…" at bounding box center [141, 63] width 163 height 36
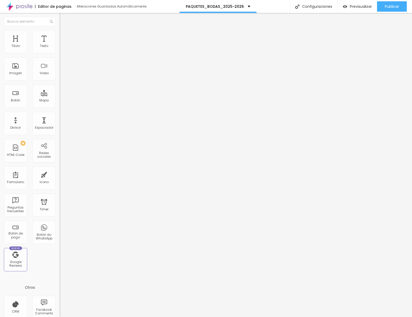
click at [60, 71] on div "<!-- BLOQUE DEL TITULAR --> < section style = "background:#000; padding:80px 20…" at bounding box center [141, 63] width 163 height 36
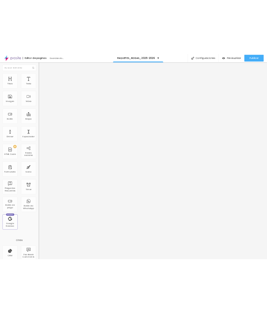
scroll to position [181, 0]
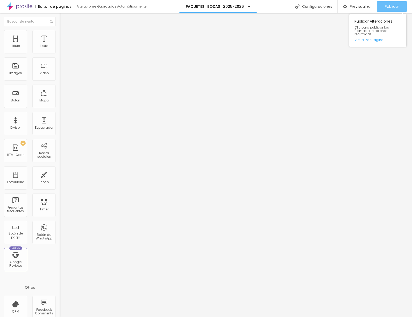
click at [391, 8] on span "Publicar" at bounding box center [392, 6] width 14 height 4
click at [348, 5] on div "Previsualizar" at bounding box center [357, 6] width 29 height 4
click at [64, 35] on span "Avanzado" at bounding box center [72, 33] width 17 height 4
click at [60, 30] on li "Estilo" at bounding box center [90, 32] width 60 height 5
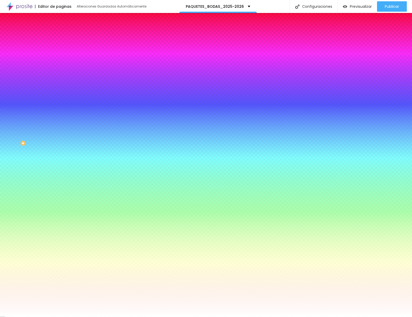
click at [60, 50] on div at bounding box center [90, 50] width 60 height 0
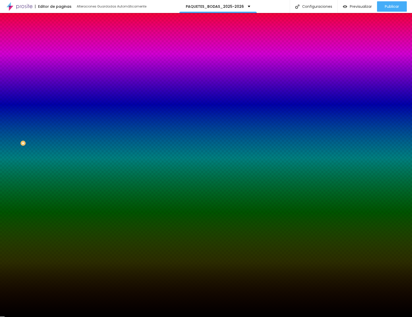
drag, startPoint x: 20, startPoint y: 81, endPoint x: 8, endPoint y: 101, distance: 23.7
click at [60, 101] on div "Editar Coluna Contenido Estilo Avanzado Color de fondo Restablecer #000000 Somb…" at bounding box center [90, 165] width 60 height 304
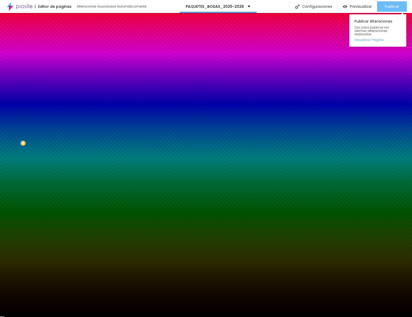
click at [390, 5] on span "Publicar" at bounding box center [392, 6] width 14 height 4
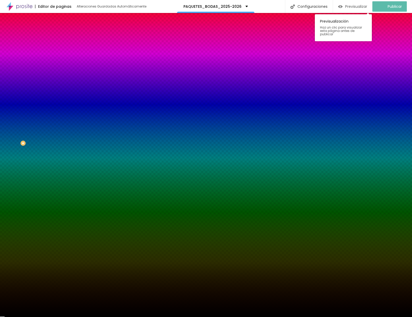
click at [355, 6] on span "Previsualizar" at bounding box center [356, 6] width 22 height 4
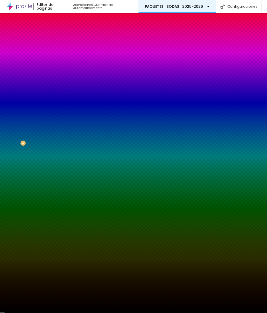
scroll to position [4, 0]
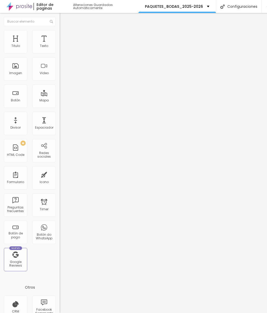
click at [60, 58] on div "<!-- Bloque de texto cinematográfico --> < div class = "cinema-block" > < h2 cl…" at bounding box center [169, 63] width 219 height 36
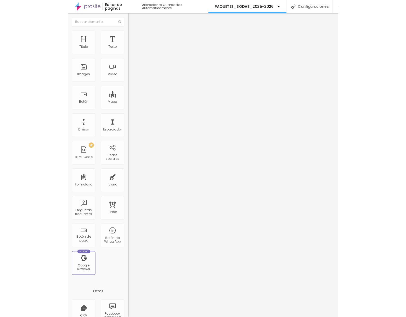
scroll to position [0, 0]
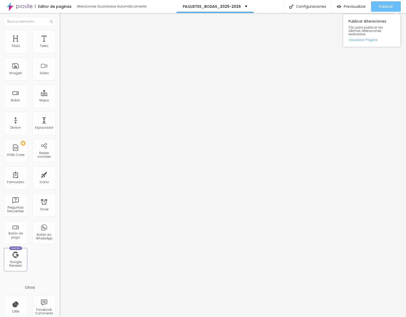
click at [394, 3] on button "Publicar" at bounding box center [386, 6] width 30 height 10
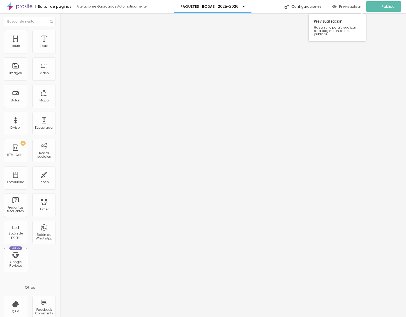
click at [346, 7] on span "Previsualizar" at bounding box center [350, 6] width 22 height 4
click at [60, 70] on div "} }) ; } , { threshold : 0.3 }) ; const title = document . querySelector ( ".ci…" at bounding box center [169, 63] width 219 height 36
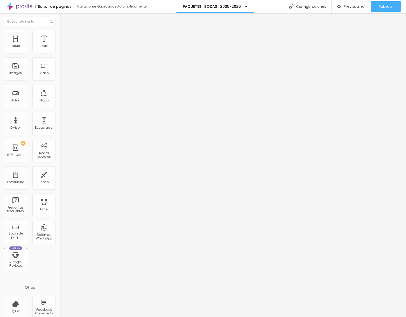
scroll to position [236, 0]
click at [384, 4] on span "Publicar" at bounding box center [386, 6] width 14 height 4
click at [354, 6] on span "Previsualizar" at bounding box center [350, 6] width 22 height 4
click at [60, 34] on li "Estilo" at bounding box center [90, 32] width 60 height 5
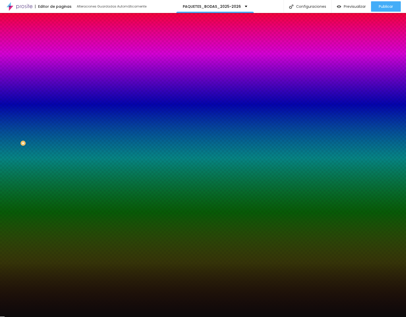
click at [60, 70] on div at bounding box center [90, 70] width 60 height 0
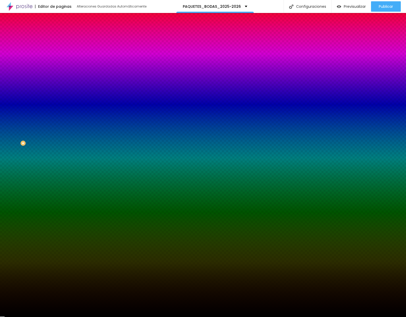
drag, startPoint x: 13, startPoint y: 138, endPoint x: 7, endPoint y: 142, distance: 7.6
click at [60, 108] on div "Imagen de fondo Agregar image Efecto de imagen Ninguno Ninguno Parallax Color d…" at bounding box center [90, 73] width 60 height 67
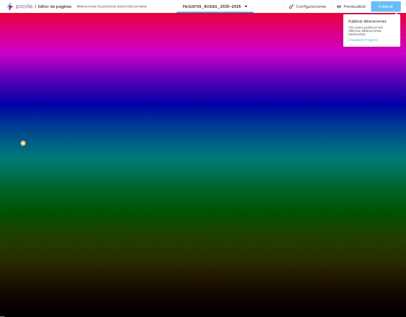
click at [384, 5] on span "Publicar" at bounding box center [386, 6] width 14 height 4
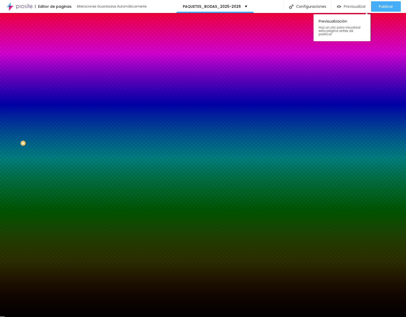
click at [344, 8] on span "Previsualizar" at bounding box center [355, 6] width 22 height 4
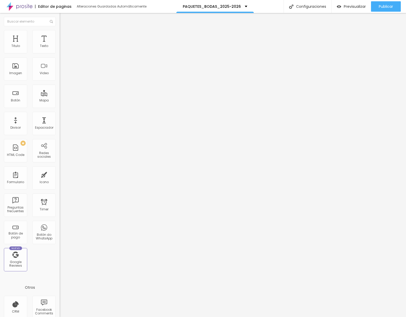
click at [60, 75] on div "<!-- Bloque de texto cinematográfico --> < div class = "cinema-block" > < h2 cl…" at bounding box center [169, 63] width 219 height 36
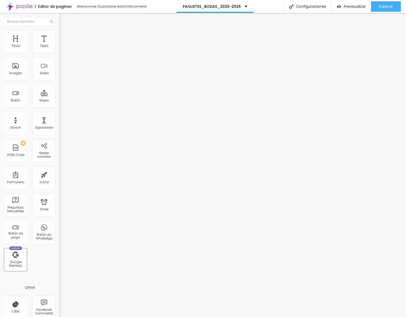
click at [60, 75] on div "<!-- Bloque de texto cinematográfico --> < div class = "cinema-block" > < h2 cl…" at bounding box center [169, 63] width 219 height 36
click at [388, 7] on span "Publicar" at bounding box center [386, 6] width 14 height 4
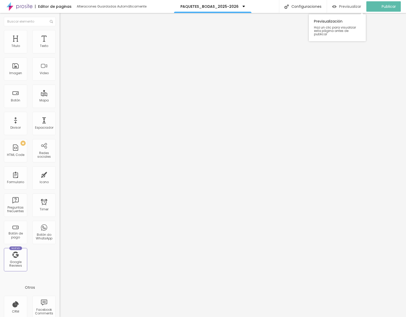
click at [343, 4] on span "Previsualizar" at bounding box center [350, 6] width 22 height 4
click at [60, 77] on div "}) ; } , { threshold : 0.3 }) ; const title = document . querySelector ( ".cine…" at bounding box center [169, 63] width 219 height 36
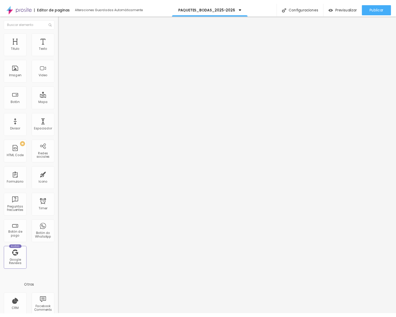
scroll to position [229, 0]
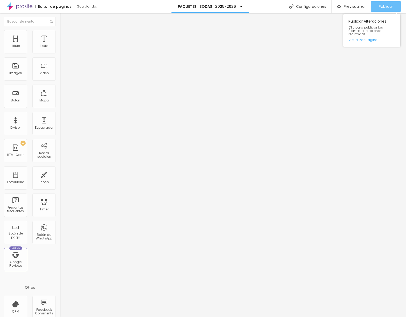
click at [394, 4] on button "Publicar" at bounding box center [386, 6] width 30 height 10
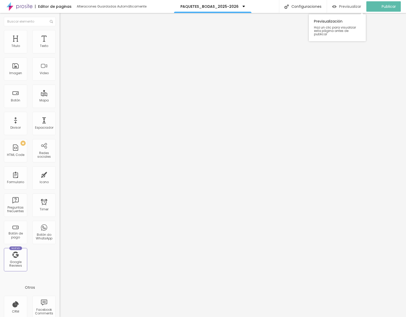
click at [359, 6] on span "Previsualizar" at bounding box center [350, 6] width 22 height 4
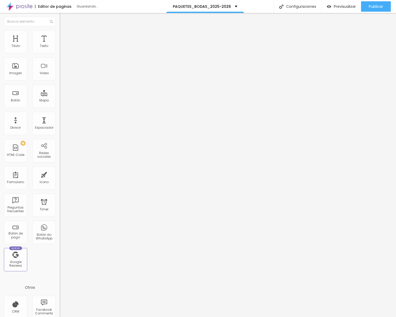
click at [60, 68] on div at bounding box center [90, 65] width 60 height 40
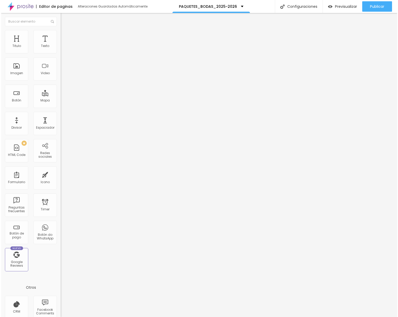
scroll to position [435, 0]
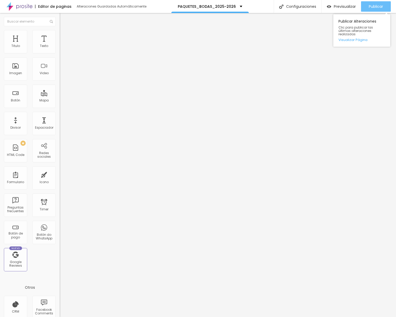
click at [380, 9] on span "Publicar" at bounding box center [376, 6] width 14 height 4
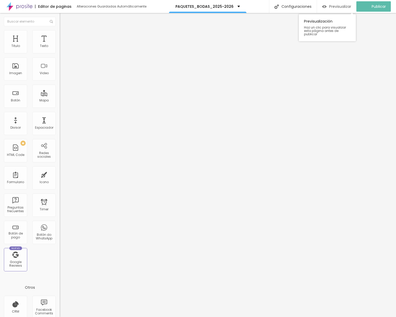
click at [340, 8] on span "Previsualizar" at bounding box center [340, 6] width 22 height 4
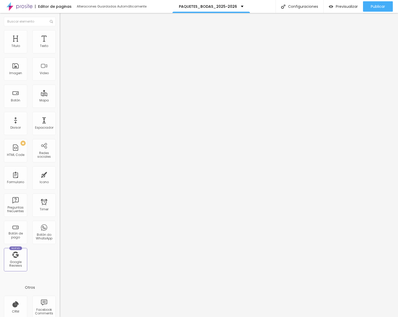
click at [60, 75] on div "}) ; } , { threshold : 0.2 }) ; // se activa cuando el 20% es visible document …" at bounding box center [211, 63] width 302 height 36
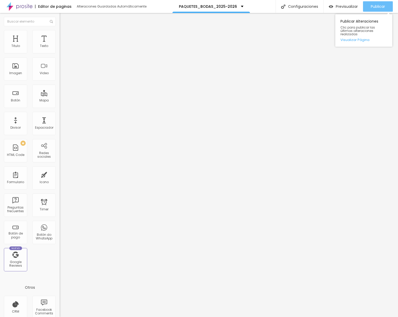
click at [381, 8] on span "Publicar" at bounding box center [378, 6] width 14 height 4
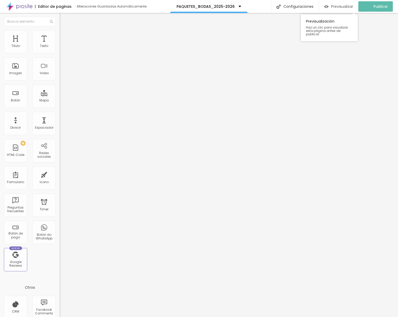
click at [337, 7] on span "Previsualizar" at bounding box center [342, 6] width 22 height 4
click at [60, 33] on li "Estilo" at bounding box center [90, 32] width 60 height 5
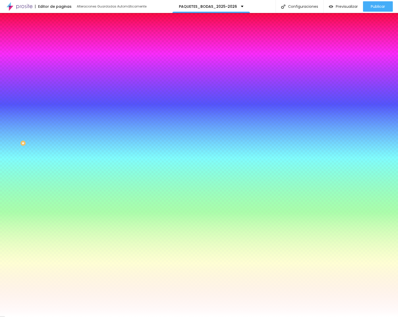
click at [60, 35] on img at bounding box center [62, 37] width 5 height 5
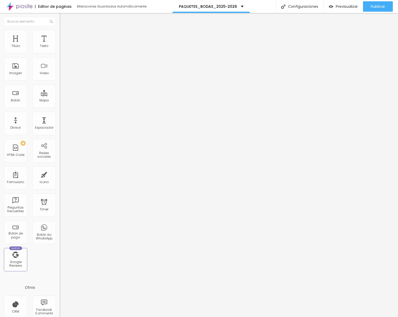
click at [60, 32] on li "Estilo" at bounding box center [90, 32] width 60 height 5
click at [60, 32] on img at bounding box center [62, 32] width 5 height 5
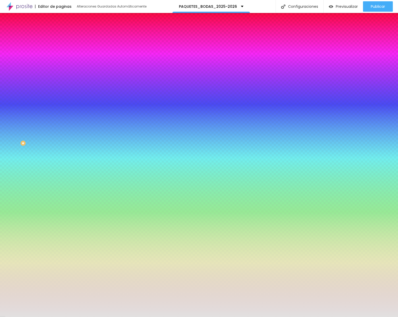
click at [60, 76] on input "#E2E0E0" at bounding box center [91, 72] width 62 height 5
click at [60, 30] on li "Contenido" at bounding box center [90, 27] width 60 height 5
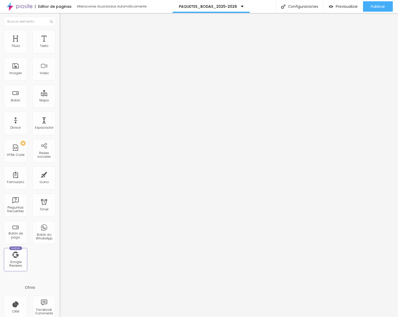
click at [374, 7] on span "Publicar" at bounding box center [378, 6] width 14 height 4
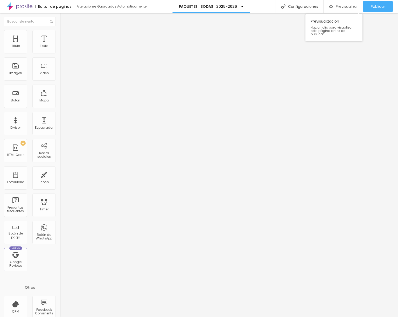
click at [344, 7] on span "Previsualizar" at bounding box center [347, 6] width 22 height 4
click at [60, 34] on ul "Contenido [PERSON_NAME]" at bounding box center [90, 33] width 60 height 16
click at [60, 35] on li "Avanzado" at bounding box center [90, 37] width 60 height 5
drag, startPoint x: 23, startPoint y: 50, endPoint x: 10, endPoint y: 50, distance: 13.0
click at [60, 101] on input "range" at bounding box center [76, 103] width 33 height 4
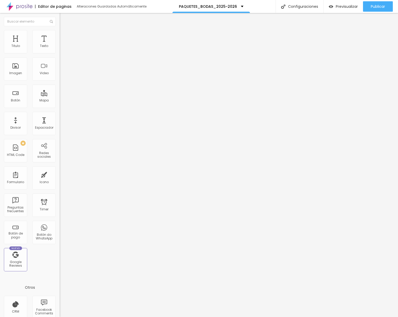
click at [64, 37] on span "Avanzado" at bounding box center [72, 39] width 17 height 4
drag, startPoint x: 13, startPoint y: 62, endPoint x: 9, endPoint y: 62, distance: 4.2
click at [60, 114] on div "0 px Espaciamiento vertical" at bounding box center [90, 150] width 60 height 73
drag, startPoint x: 34, startPoint y: 52, endPoint x: -13, endPoint y: 59, distance: 47.7
click at [0, 59] on html "Editor de paginas Alteraciones Guardadas Automáticamente PAQUETES_BODAS_2025-20…" at bounding box center [199, 158] width 398 height 317
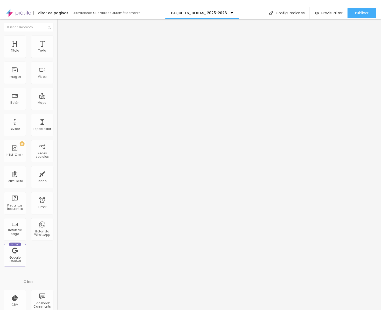
scroll to position [472, 0]
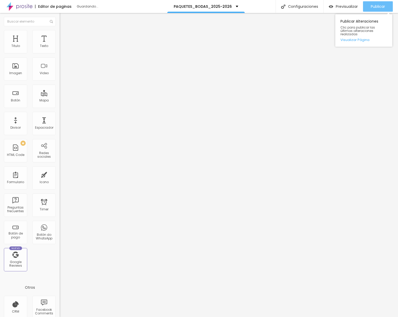
click at [383, 8] on span "Publicar" at bounding box center [378, 6] width 14 height 4
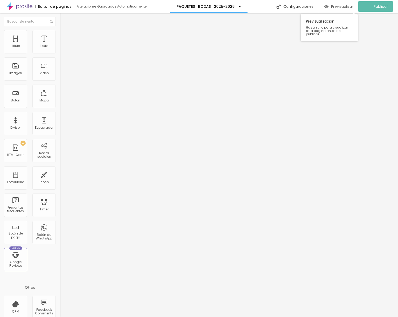
click at [348, 7] on span "Previsualizar" at bounding box center [342, 6] width 22 height 4
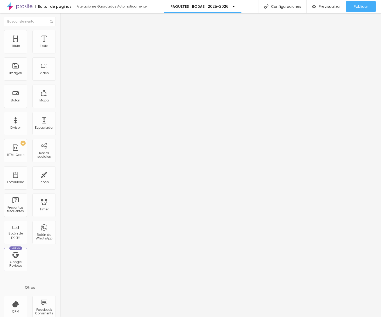
click at [60, 72] on div "} , { threshold : 0.2 }) ; document . querySelectorAll ( ".welcome-title, .welc…" at bounding box center [204, 63] width 288 height 36
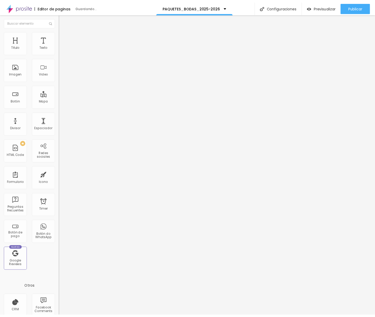
scroll to position [534, 0]
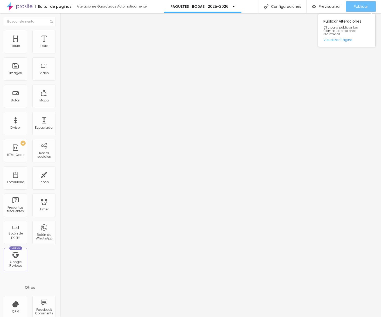
click at [354, 7] on span "Publicar" at bounding box center [361, 6] width 14 height 4
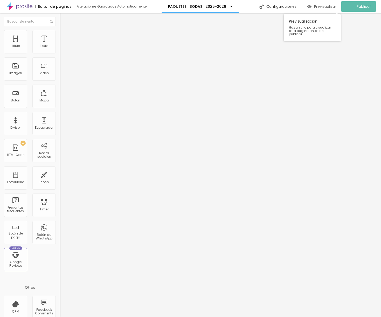
click at [329, 5] on span "Previsualizar" at bounding box center [325, 6] width 22 height 4
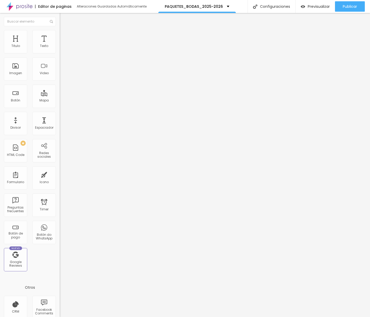
click at [60, 51] on img at bounding box center [62, 50] width 4 height 4
click at [60, 32] on img at bounding box center [62, 32] width 5 height 5
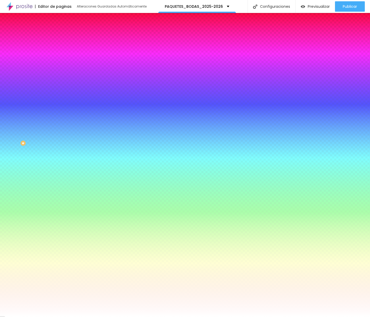
click at [60, 35] on li "Avanzado" at bounding box center [90, 37] width 60 height 5
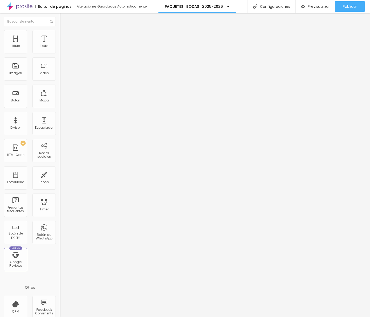
drag, startPoint x: 20, startPoint y: 51, endPoint x: -11, endPoint y: 55, distance: 31.4
click at [0, 55] on html "Editor de paginas Alteraciones Guardadas Automáticamente PAQUETES_BODAS_2025-20…" at bounding box center [185, 158] width 370 height 317
click at [64, 36] on span "Estilo" at bounding box center [68, 33] width 8 height 4
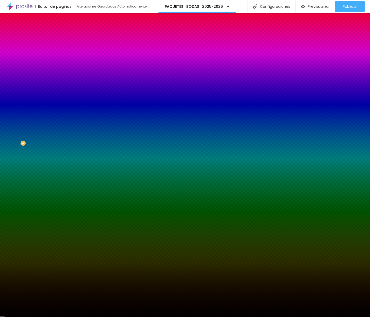
click at [64, 37] on span "Avanzado" at bounding box center [72, 39] width 17 height 4
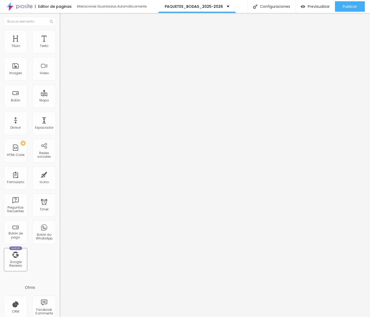
drag, startPoint x: 10, startPoint y: 51, endPoint x: -25, endPoint y: 51, distance: 35.0
click at [0, 51] on html "Editor de paginas Alteraciones Guardadas Automáticamente PAQUETES_BODAS_2025-20…" at bounding box center [185, 158] width 370 height 317
drag, startPoint x: 11, startPoint y: 62, endPoint x: 1, endPoint y: 62, distance: 10.6
click at [60, 62] on div "0 espacio entre columnas 0 px Espaciamiento vertical ID Html Clases Html Visibl…" at bounding box center [90, 150] width 60 height 221
click at [342, 4] on span "Publicar" at bounding box center [349, 6] width 14 height 4
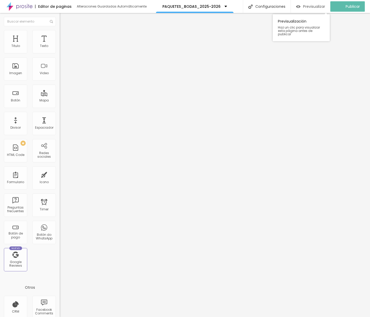
click at [319, 5] on span "Previsualizar" at bounding box center [314, 6] width 22 height 4
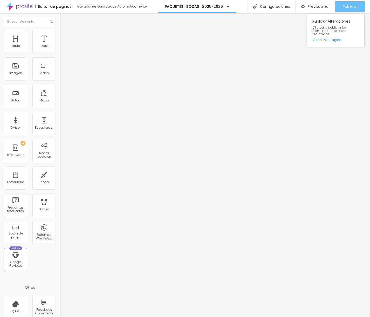
click at [350, 8] on span "Publicar" at bounding box center [349, 6] width 14 height 4
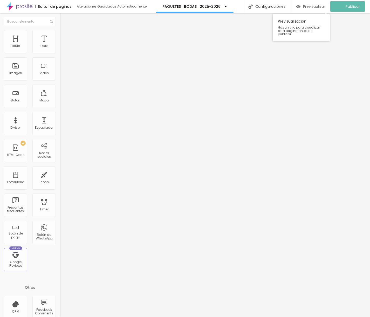
click at [313, 6] on span "Previsualizar" at bounding box center [314, 6] width 22 height 4
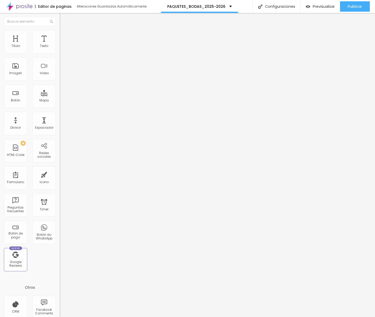
click at [60, 80] on div "<!-- Bloque de [PERSON_NAME] --> < section class = "welcome-section" id = "welc…" at bounding box center [204, 63] width 288 height 36
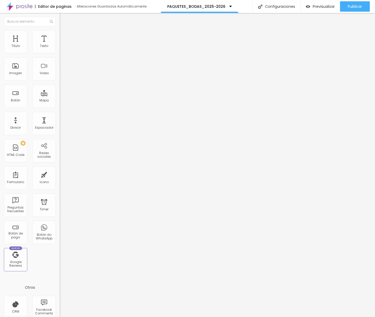
scroll to position [534, 0]
click at [362, 6] on button "Publicar" at bounding box center [355, 6] width 30 height 10
click at [318, 6] on span "Previsualizar" at bounding box center [319, 6] width 22 height 4
click at [60, 50] on div "Cola o escriba su código aquí" at bounding box center [87, 47] width 54 height 5
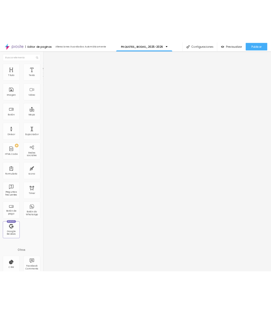
scroll to position [258, 0]
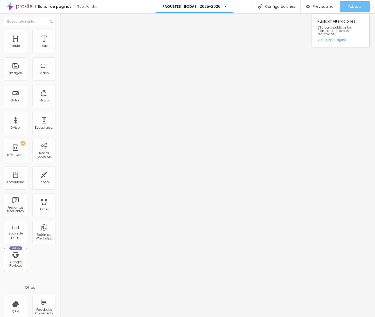
click at [350, 10] on div "Publicar" at bounding box center [355, 6] width 14 height 10
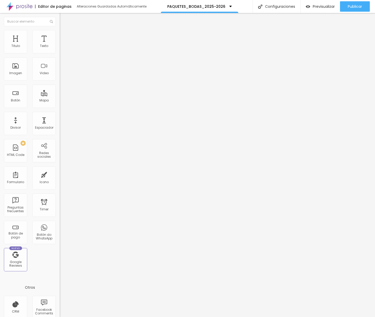
click at [60, 51] on img at bounding box center [62, 50] width 4 height 4
click at [64, 35] on span "Estilo" at bounding box center [68, 33] width 8 height 4
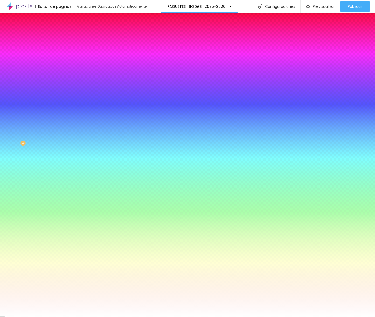
click at [64, 37] on span "Avanzado" at bounding box center [72, 39] width 17 height 4
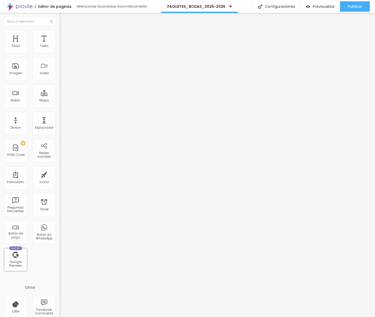
drag, startPoint x: 22, startPoint y: 51, endPoint x: -7, endPoint y: 50, distance: 28.3
click at [0, 50] on html "Editor de paginas Alteraciones Guardadas Automáticamente PAQUETES_BODAS_2025-20…" at bounding box center [187, 158] width 375 height 317
click at [60, 47] on span "Boxed" at bounding box center [65, 45] width 10 height 4
click at [60, 55] on span "Completo" at bounding box center [68, 53] width 16 height 4
click at [64, 37] on span "Avanzado" at bounding box center [72, 39] width 17 height 4
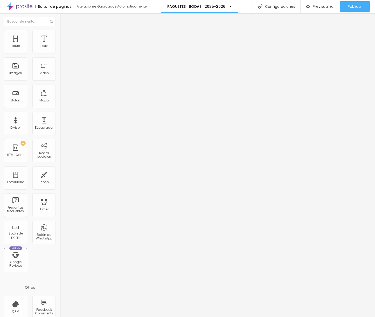
drag, startPoint x: 33, startPoint y: 50, endPoint x: -19, endPoint y: 50, distance: 52.4
click at [0, 50] on html "Editor de paginas Alteraciones Guardadas Automáticamente PAQUETES_BODAS_2025-20…" at bounding box center [187, 158] width 375 height 317
drag, startPoint x: 13, startPoint y: 62, endPoint x: -6, endPoint y: 62, distance: 18.4
click at [0, 62] on html "Editor de paginas Alteraciones Guardadas Automáticamente PAQUETES_BODAS_2025-20…" at bounding box center [187, 158] width 375 height 317
click at [351, 8] on span "Publicar" at bounding box center [355, 6] width 14 height 4
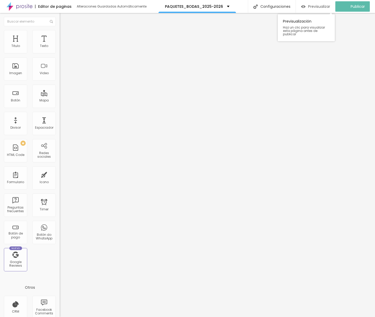
click at [320, 7] on span "Previsualizar" at bounding box center [319, 6] width 22 height 4
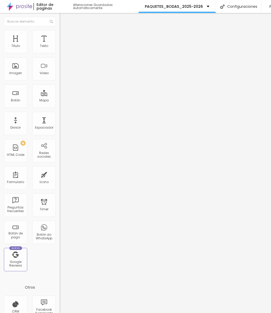
click at [60, 80] on div "<!-- Bloque de título para paquetes --> < section class = "propuestas-section" …" at bounding box center [175, 63] width 230 height 36
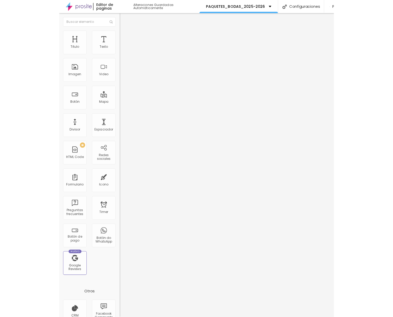
scroll to position [323, 0]
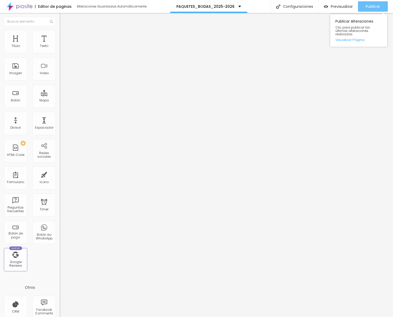
click at [374, 7] on span "Publicar" at bounding box center [372, 6] width 14 height 4
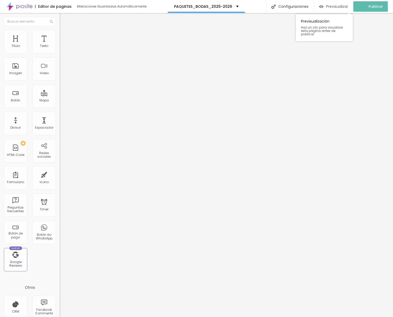
click at [345, 6] on span "Previsualizar" at bounding box center [337, 6] width 22 height 4
click at [60, 31] on li "Avanzado" at bounding box center [90, 32] width 60 height 5
click at [60, 30] on li "Contenido" at bounding box center [90, 27] width 60 height 5
click at [60, 75] on div "<!-- Bloque de título para paquetes --> < section class = "propuestas-section" …" at bounding box center [175, 63] width 230 height 36
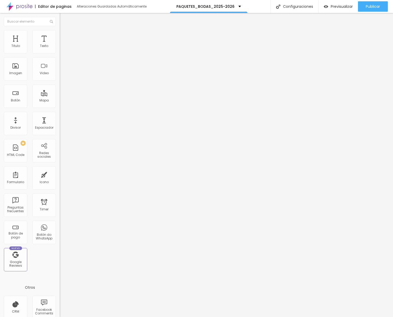
click at [60, 75] on div "<!-- Bloque de título para paquetes --> < section class = "propuestas-section" …" at bounding box center [175, 63] width 230 height 36
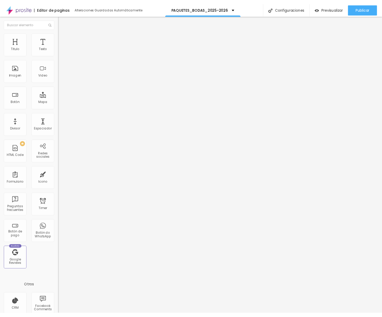
scroll to position [407, 0]
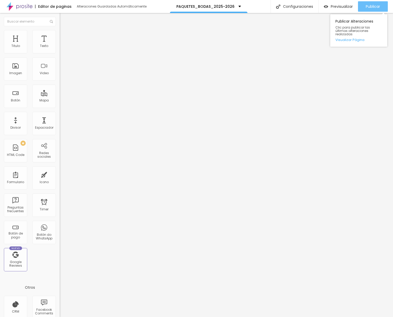
click at [378, 4] on span "Publicar" at bounding box center [372, 6] width 14 height 4
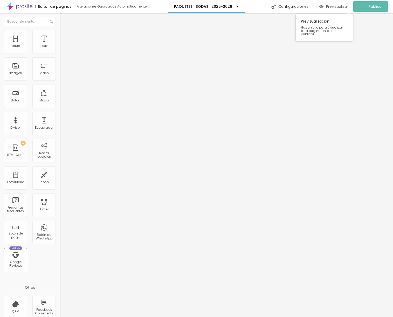
click at [341, 5] on span "Previsualizar" at bounding box center [337, 6] width 22 height 4
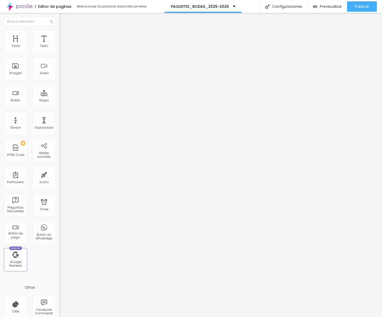
click at [60, 81] on div "const opacity = progress ; el . style . transform = ` translateY( ${ 50 * ( 1 -…" at bounding box center [175, 63] width 230 height 36
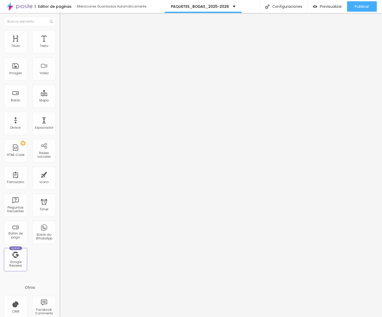
click at [60, 81] on div "const opacity = progress ; el . style . transform = ` translateY( ${ 50 * ( 1 -…" at bounding box center [175, 63] width 230 height 36
click at [365, 6] on span "Publicar" at bounding box center [362, 6] width 14 height 4
click at [322, 5] on span "Previsualizar" at bounding box center [326, 6] width 22 height 4
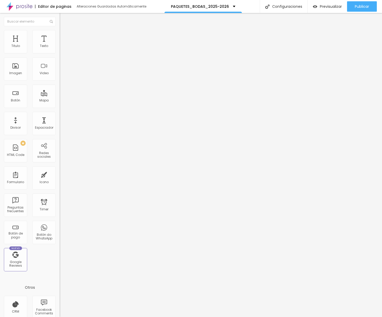
click at [60, 81] on div "} .scroll-icon { font-size : 18 px ; margin-top : 15 px ; } } </ style >" at bounding box center [175, 63] width 230 height 36
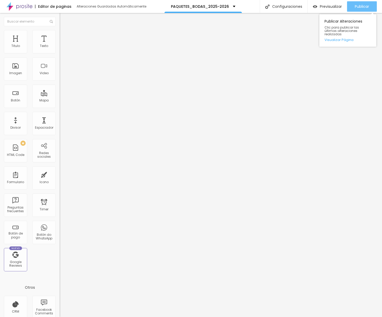
click at [365, 7] on span "Publicar" at bounding box center [362, 6] width 14 height 4
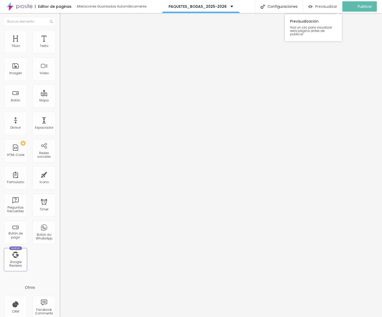
click at [325, 4] on span "Previsualizar" at bounding box center [326, 6] width 22 height 4
click at [60, 81] on div "<!-- Bloque de título para paquetes --> < section class = "propuestas-section" …" at bounding box center [175, 63] width 230 height 36
click at [60, 81] on div "< section class = "propuestas-section" id = "propuestas" > < div class = "propu…" at bounding box center [175, 63] width 230 height 36
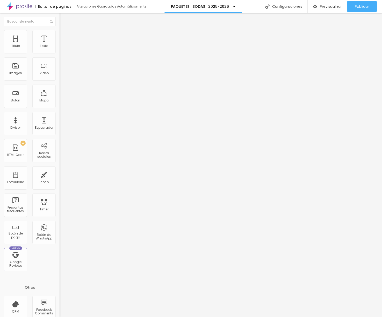
click at [60, 81] on div "< section class = "propuestas-section" id = "propuestas" > < div class = "propu…" at bounding box center [175, 63] width 230 height 36
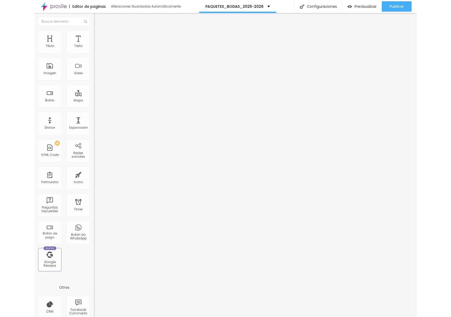
scroll to position [316, 0]
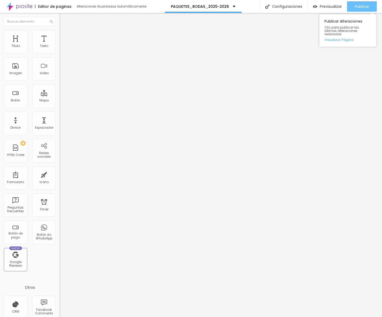
click at [361, 10] on div "Publicar" at bounding box center [362, 6] width 14 height 10
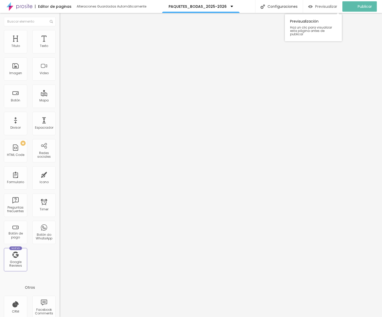
click at [323, 6] on span "Previsualizar" at bounding box center [326, 6] width 22 height 4
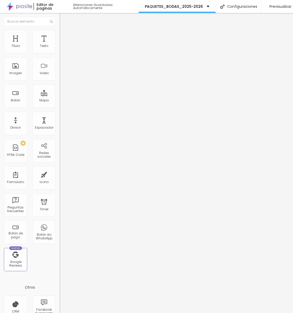
click at [64, 37] on span "Avanzado" at bounding box center [72, 39] width 17 height 4
click at [64, 31] on span "Contenido" at bounding box center [72, 28] width 17 height 4
click at [60, 51] on img at bounding box center [62, 50] width 4 height 4
click at [64, 37] on span "Avanzado" at bounding box center [72, 39] width 17 height 4
click at [60, 33] on li "Estilo" at bounding box center [90, 32] width 60 height 5
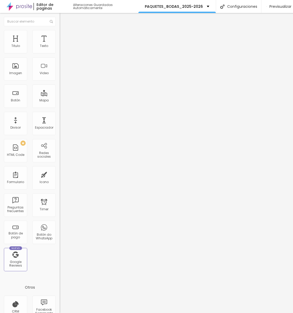
click at [89, 44] on img at bounding box center [90, 41] width 3 height 3
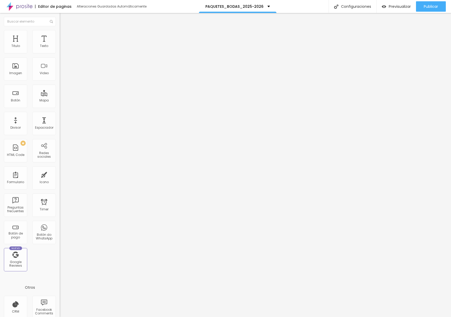
click at [60, 78] on div at bounding box center [90, 65] width 60 height 40
click at [60, 34] on li "Avanzado" at bounding box center [90, 32] width 60 height 5
click at [424, 10] on div "Publicar" at bounding box center [430, 6] width 14 height 10
click at [390, 4] on span "Previsualizar" at bounding box center [395, 6] width 22 height 4
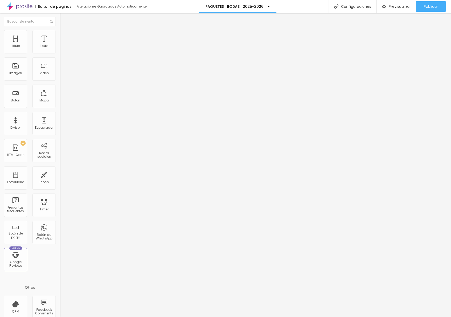
click at [60, 34] on li "Estilo" at bounding box center [90, 32] width 60 height 5
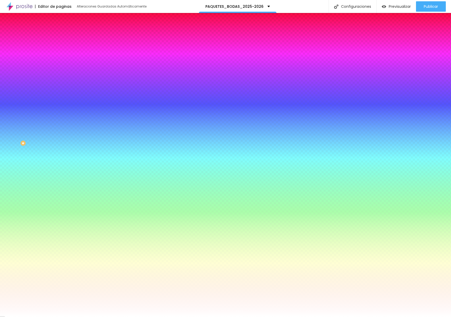
click at [60, 35] on li "Avanzado" at bounding box center [90, 37] width 60 height 5
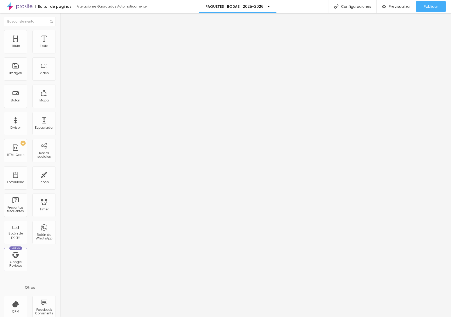
click at [60, 39] on ul "Contenido [PERSON_NAME]" at bounding box center [90, 33] width 60 height 16
click at [60, 35] on ul "Contenido [PERSON_NAME]" at bounding box center [90, 33] width 60 height 16
click at [60, 33] on li "Estilo" at bounding box center [90, 32] width 60 height 5
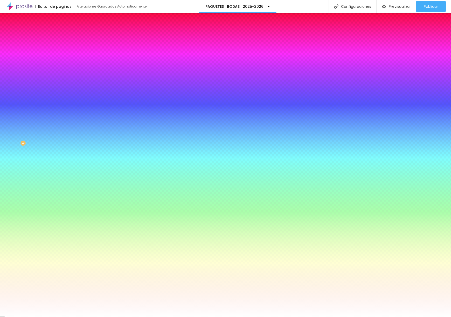
click at [60, 35] on li "Avanzado" at bounding box center [90, 37] width 60 height 5
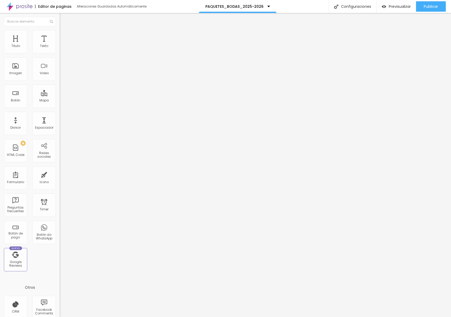
click at [60, 45] on div "<!-- Bloque de Preguntas y Respuestas --> < section class = "faq-section" id = …" at bounding box center [90, 45] width 60 height 0
click at [60, 73] on div "<!-- Bloque de Preguntas y Respuestas --> < section class = "faq-section" id = …" at bounding box center [161, 63] width 202 height 36
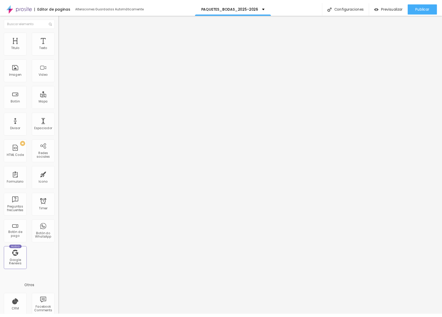
scroll to position [178, 0]
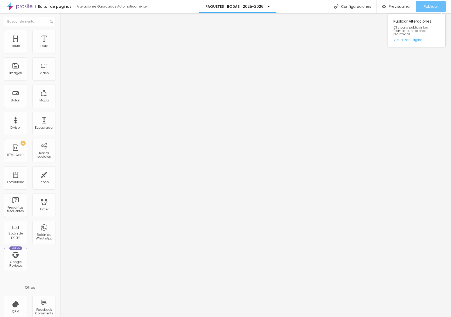
click at [430, 8] on span "Publicar" at bounding box center [430, 6] width 14 height 4
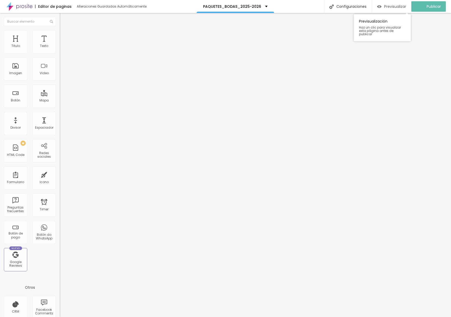
click at [404, 8] on span "Previsualizar" at bounding box center [395, 6] width 22 height 4
click at [60, 51] on img at bounding box center [62, 50] width 4 height 4
click at [60, 35] on li "Avanzado" at bounding box center [90, 37] width 60 height 5
drag, startPoint x: 21, startPoint y: 52, endPoint x: -34, endPoint y: 51, distance: 55.7
click at [0, 51] on html "Editor de paginas Alteraciones Guardadas Automáticamente PAQUETES_BODAS_2025-20…" at bounding box center [225, 158] width 451 height 317
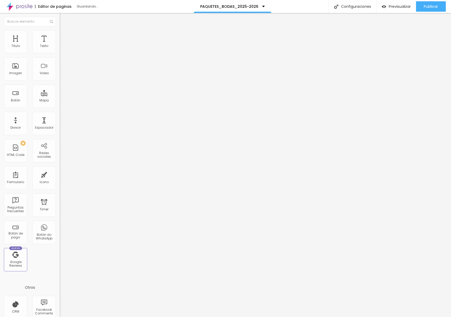
drag, startPoint x: 50, startPoint y: 51, endPoint x: 48, endPoint y: 53, distance: 3.2
click at [60, 47] on span "Boxed" at bounding box center [65, 45] width 10 height 4
click at [60, 55] on span "Completo" at bounding box center [68, 53] width 16 height 4
click at [60, 35] on li "Avanzado" at bounding box center [90, 37] width 60 height 5
drag, startPoint x: 33, startPoint y: 51, endPoint x: -27, endPoint y: 52, distance: 60.4
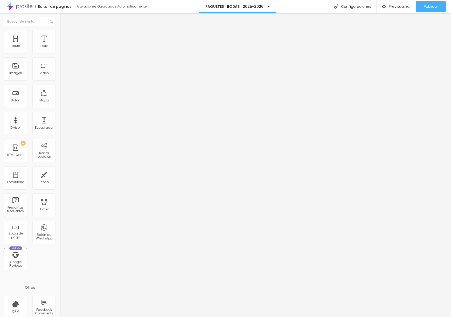
click at [0, 52] on html "Editor de paginas Alteraciones Guardadas Automáticamente PAQUETES_BODAS_2025-20…" at bounding box center [225, 158] width 451 height 317
drag, startPoint x: 12, startPoint y: 63, endPoint x: 2, endPoint y: 62, distance: 10.1
click at [60, 114] on div "0 px Espaciamiento vertical" at bounding box center [90, 150] width 60 height 73
click at [60, 33] on img at bounding box center [62, 32] width 5 height 5
click at [425, 8] on span "Publicar" at bounding box center [430, 6] width 14 height 4
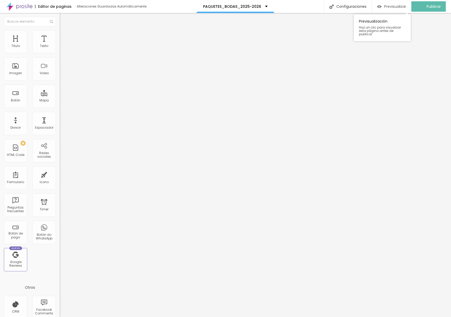
click at [403, 7] on span "Previsualizar" at bounding box center [395, 6] width 22 height 4
click at [60, 47] on span "Boxed" at bounding box center [65, 45] width 10 height 4
click at [60, 32] on img at bounding box center [62, 32] width 5 height 5
click at [60, 30] on li "Contenido" at bounding box center [90, 27] width 60 height 5
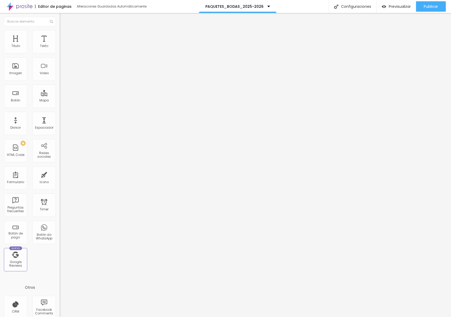
click at [60, 32] on img at bounding box center [62, 32] width 5 height 5
click at [434, 7] on span "Publicar" at bounding box center [430, 6] width 14 height 4
click at [394, 7] on span "Previsualizar" at bounding box center [395, 6] width 22 height 4
click at [60, 79] on div "< div style = "position: relative; width: 100%; height: 0; padding-bottom: 56.2…" at bounding box center [195, 63] width 270 height 36
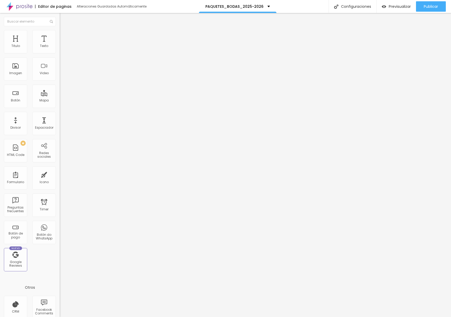
click at [60, 79] on div "< div style = "position: relative; width: 100%; height: 0; padding-bottom: 56.2…" at bounding box center [195, 63] width 270 height 36
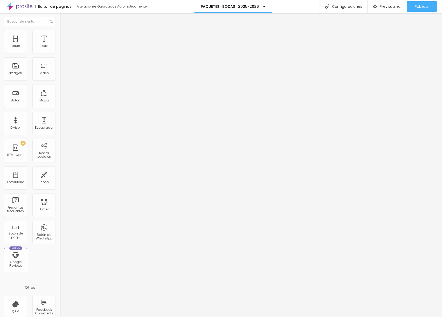
click at [60, 75] on div "< div style = "position: relative; width: 100%; height: 0; padding-bottom: 56.2…" at bounding box center [195, 63] width 270 height 36
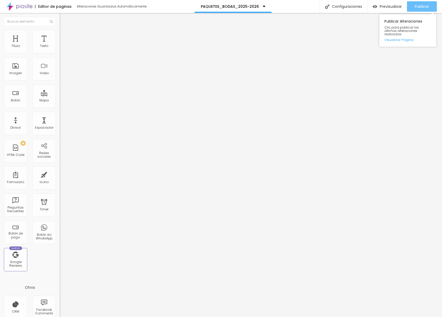
click at [412, 7] on button "Publicar" at bounding box center [422, 6] width 30 height 10
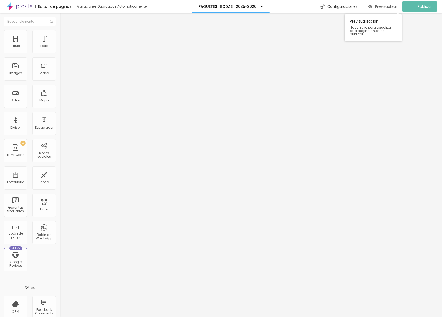
click at [395, 6] on span "Previsualizar" at bounding box center [386, 6] width 22 height 4
click at [60, 81] on div "function onVideoStateChange ( event ) { // Cuando el video termina y vuelve a e…" at bounding box center [142, 63] width 165 height 36
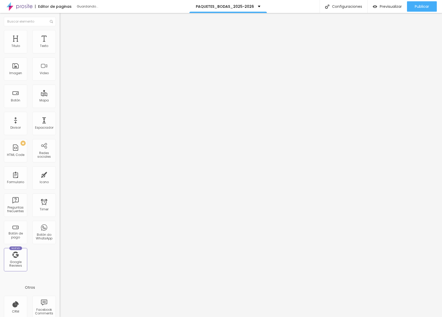
scroll to position [367, 0]
click at [414, 8] on span "Publicar" at bounding box center [421, 6] width 14 height 4
click at [387, 7] on span "Previsualizar" at bounding box center [386, 6] width 22 height 4
click at [60, 77] on div "function onVideoStateChange ( event ) { // Reinicia el fade con zoom cada vez q…" at bounding box center [151, 63] width 182 height 36
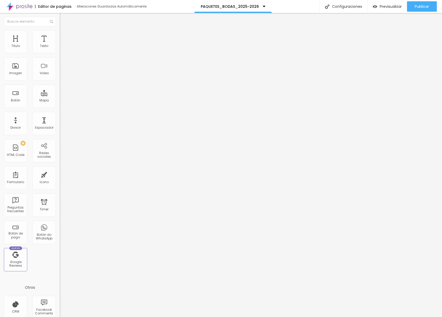
click at [60, 77] on div "function onVideoStateChange ( event ) { // Reinicia el fade con zoom cada vez q…" at bounding box center [151, 63] width 182 height 36
click at [426, 7] on span "Publicar" at bounding box center [421, 6] width 14 height 4
click at [381, 7] on span "Previsualizar" at bounding box center [386, 6] width 22 height 4
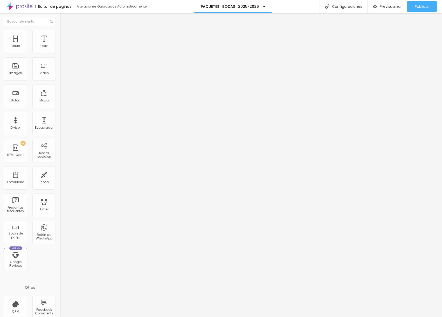
click at [60, 80] on div "function onVideoStateChange ( event ) { if ( event . data === YT . PlayerState …" at bounding box center [151, 63] width 182 height 36
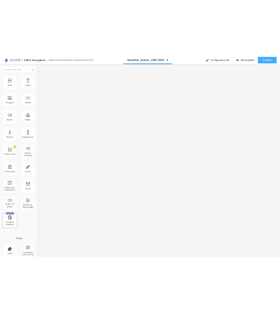
scroll to position [149, 0]
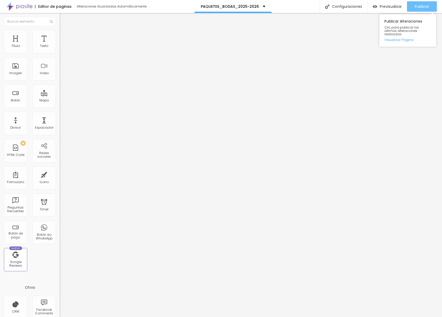
click at [415, 7] on span "Publicar" at bounding box center [421, 6] width 14 height 4
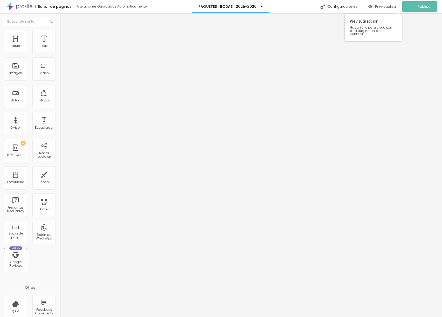
click at [386, 8] on span "Previsualizar" at bounding box center [386, 6] width 22 height 4
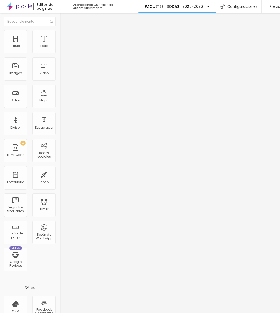
click at [60, 77] on div "disablekb : 1 , fs : 0 , rel : 0 } }) ; } </ script >" at bounding box center [115, 63] width 111 height 36
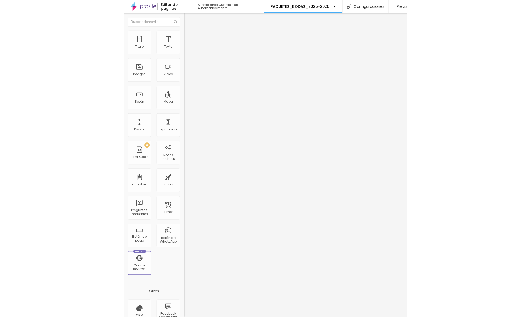
scroll to position [232, 0]
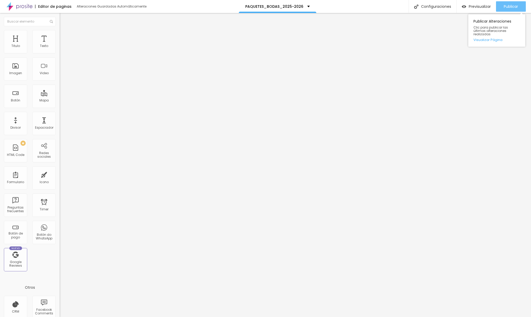
click at [459, 3] on div "Publicar" at bounding box center [511, 6] width 14 height 10
click at [459, 7] on span "Previsualizar" at bounding box center [475, 6] width 22 height 4
click at [60, 74] on div "disablekb : 1 , fs : 0 , rel : 0 } }) ; } </ script >" at bounding box center [118, 63] width 116 height 36
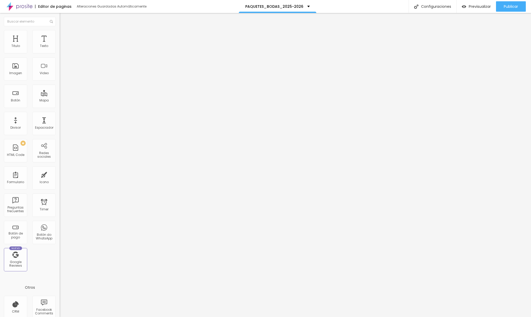
click at [60, 74] on div "disablekb : 1 , fs : 0 , rel : 0 } }) ; } </ script >" at bounding box center [118, 63] width 116 height 36
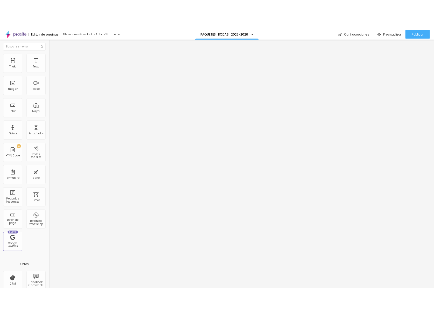
scroll to position [164, 0]
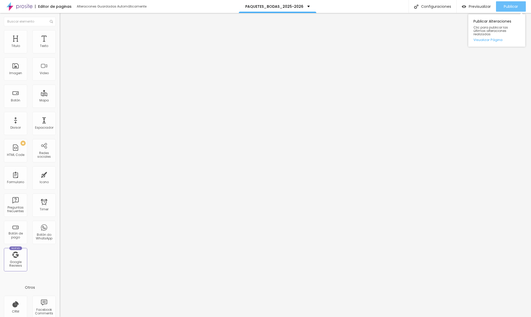
click at [459, 4] on span "Publicar" at bounding box center [511, 6] width 14 height 4
click at [459, 8] on span "Previsualizar" at bounding box center [475, 6] width 22 height 4
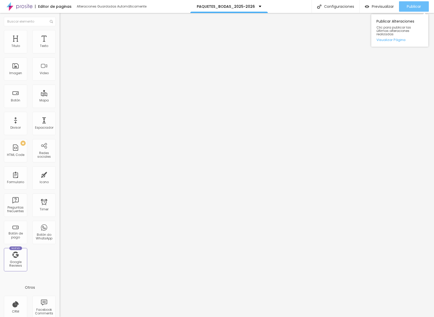
click at [415, 8] on span "Publicar" at bounding box center [414, 6] width 14 height 4
click at [60, 34] on li "Avanzado" at bounding box center [90, 32] width 60 height 5
drag, startPoint x: 28, startPoint y: 34, endPoint x: 34, endPoint y: 34, distance: 6.0
click at [60, 34] on li "Estilo" at bounding box center [90, 32] width 60 height 5
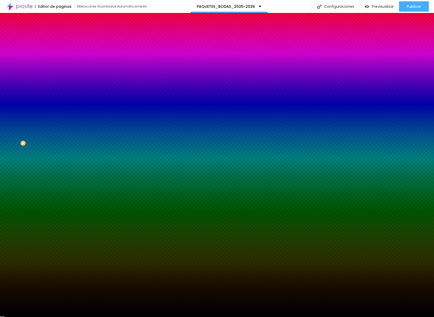
click at [60, 35] on li "Avanzado" at bounding box center [90, 37] width 60 height 5
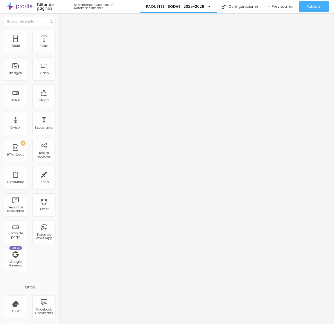
click at [60, 74] on div "<!-- Video full screen tipo cover --> < div class = "video-hero-full" > < ifram…" at bounding box center [195, 63] width 270 height 36
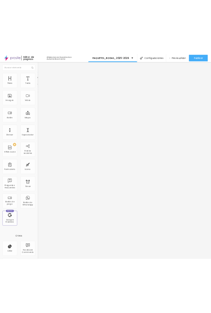
scroll to position [287, 0]
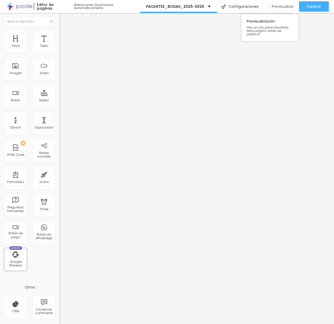
click at [286, 7] on span "Previsualizar" at bounding box center [283, 6] width 22 height 4
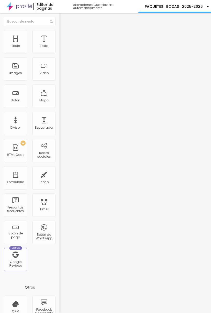
click at [60, 76] on div "resizePlayer ( ) ; window . addEventListener ( 'resize' , resizePlayer ) ; } } …" at bounding box center [124, 63] width 128 height 36
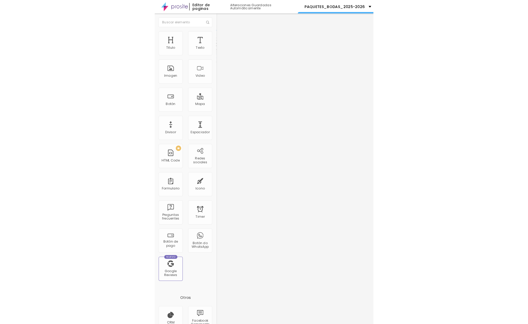
scroll to position [164, 0]
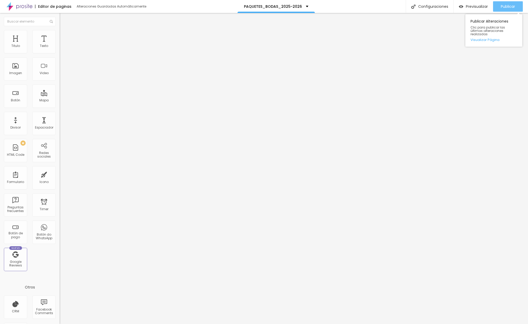
click at [327, 6] on span "Publicar" at bounding box center [508, 6] width 14 height 4
